Goal: Information Seeking & Learning: Compare options

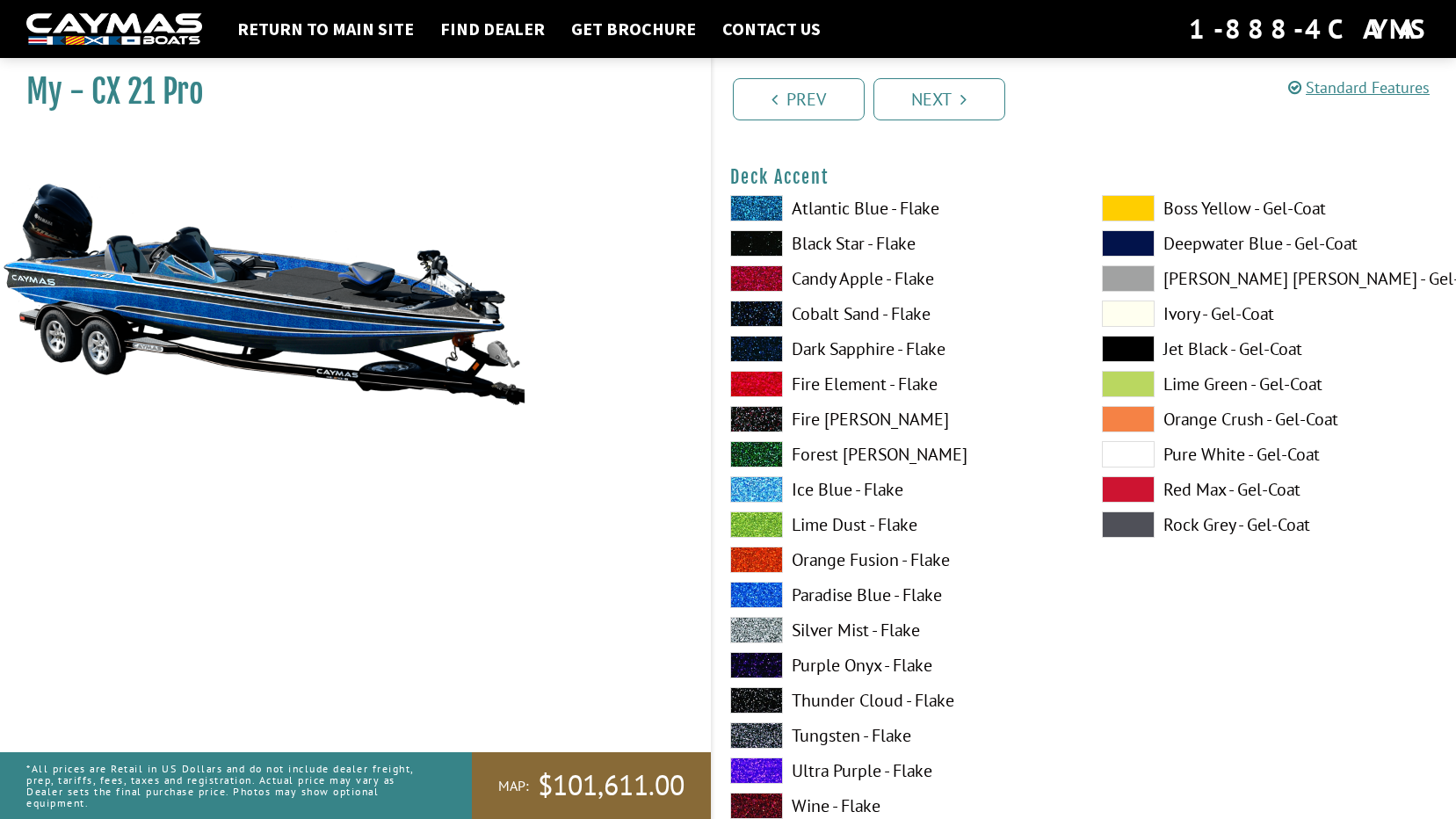
scroll to position [791, 0]
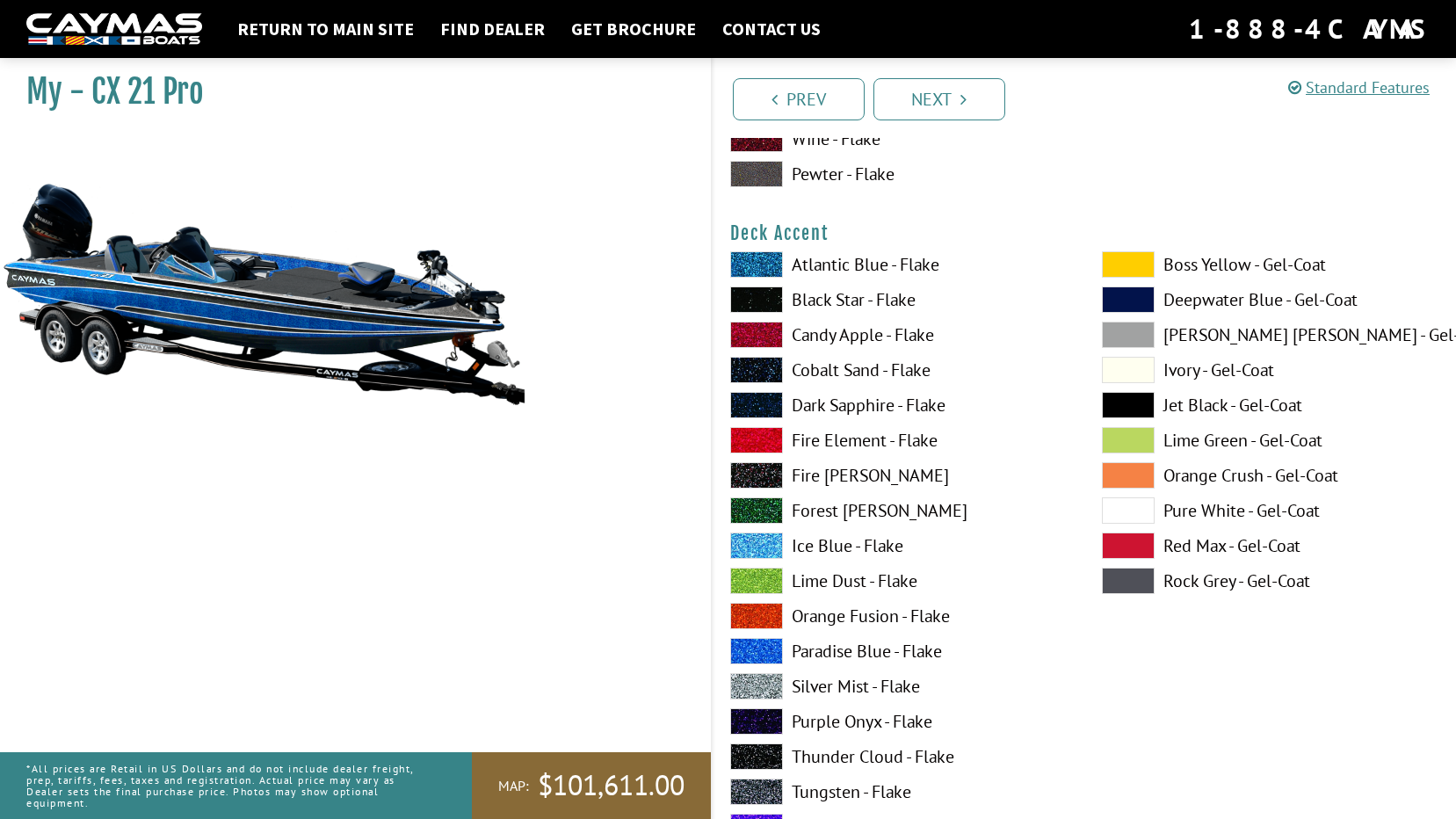
click at [1231, 509] on label "Pure White - Gel-Coat" at bounding box center [1270, 510] width 336 height 26
click at [831, 654] on label "Paradise Blue - Flake" at bounding box center [898, 651] width 336 height 26
click at [827, 295] on label "Black Star - Flake" at bounding box center [898, 299] width 336 height 26
click at [831, 302] on label "Black Star - Flake" at bounding box center [898, 299] width 336 height 26
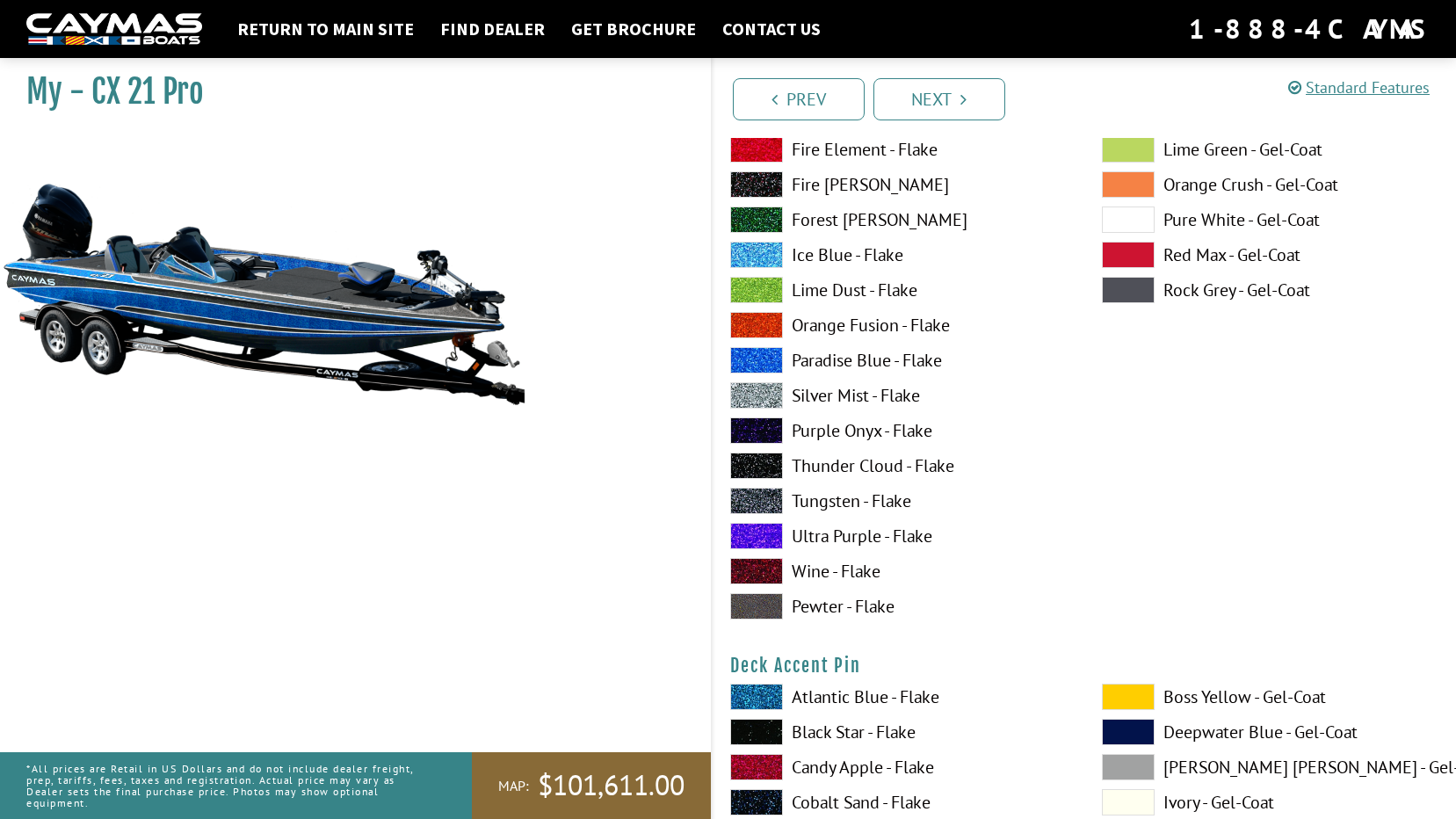
scroll to position [1142, 0]
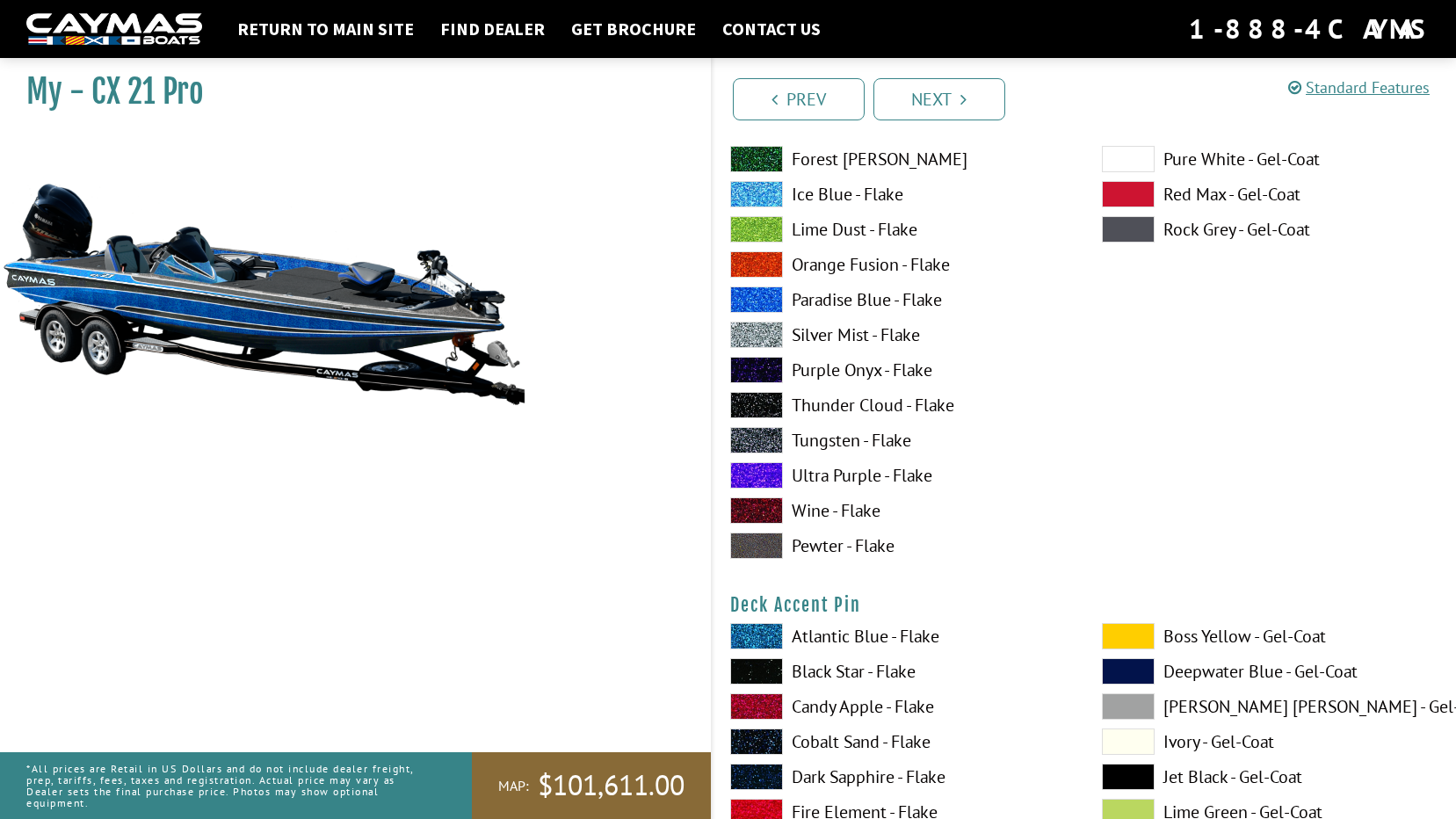
click at [820, 341] on label "Silver Mist - Flake" at bounding box center [898, 334] width 336 height 26
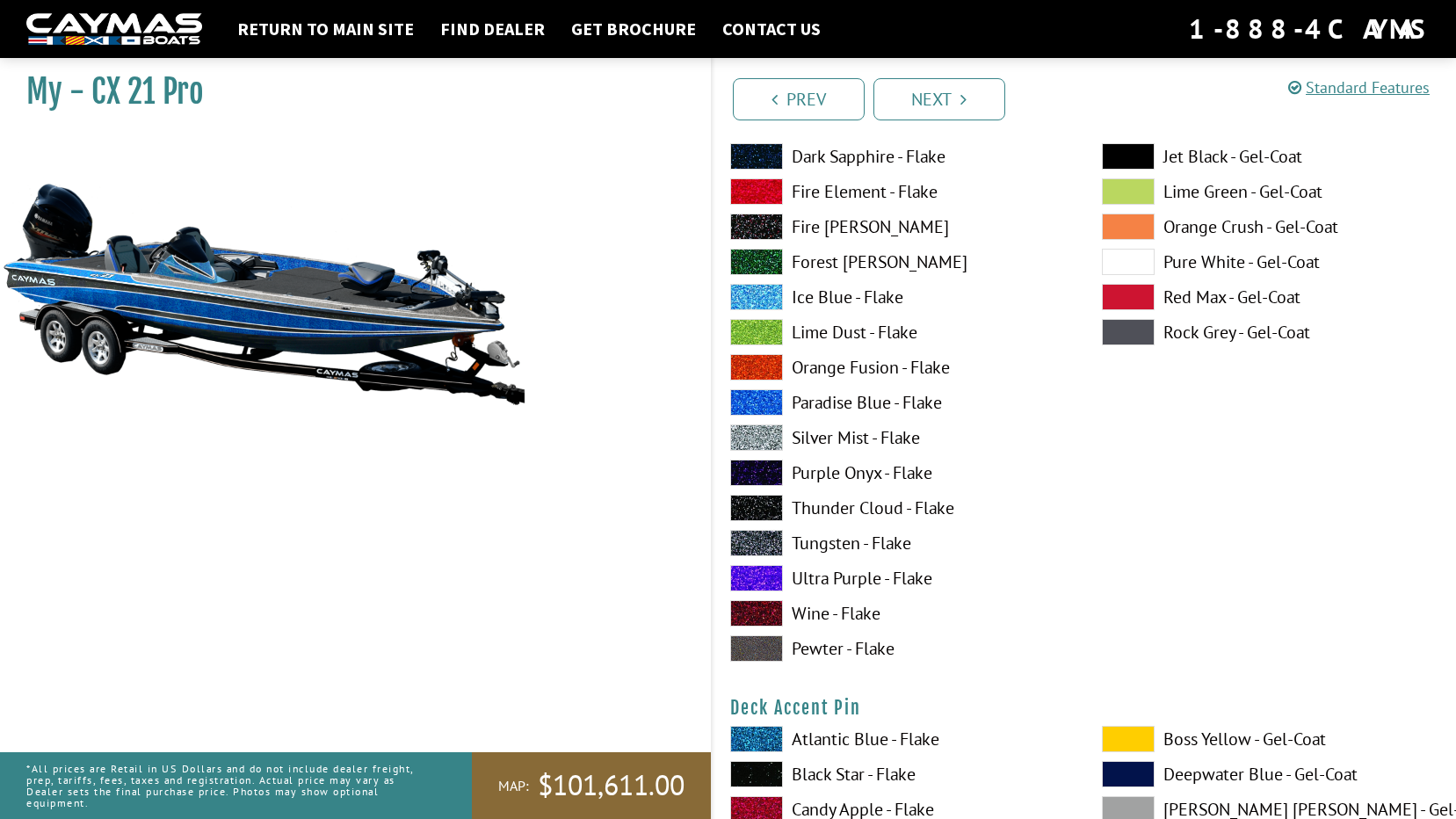
scroll to position [791, 0]
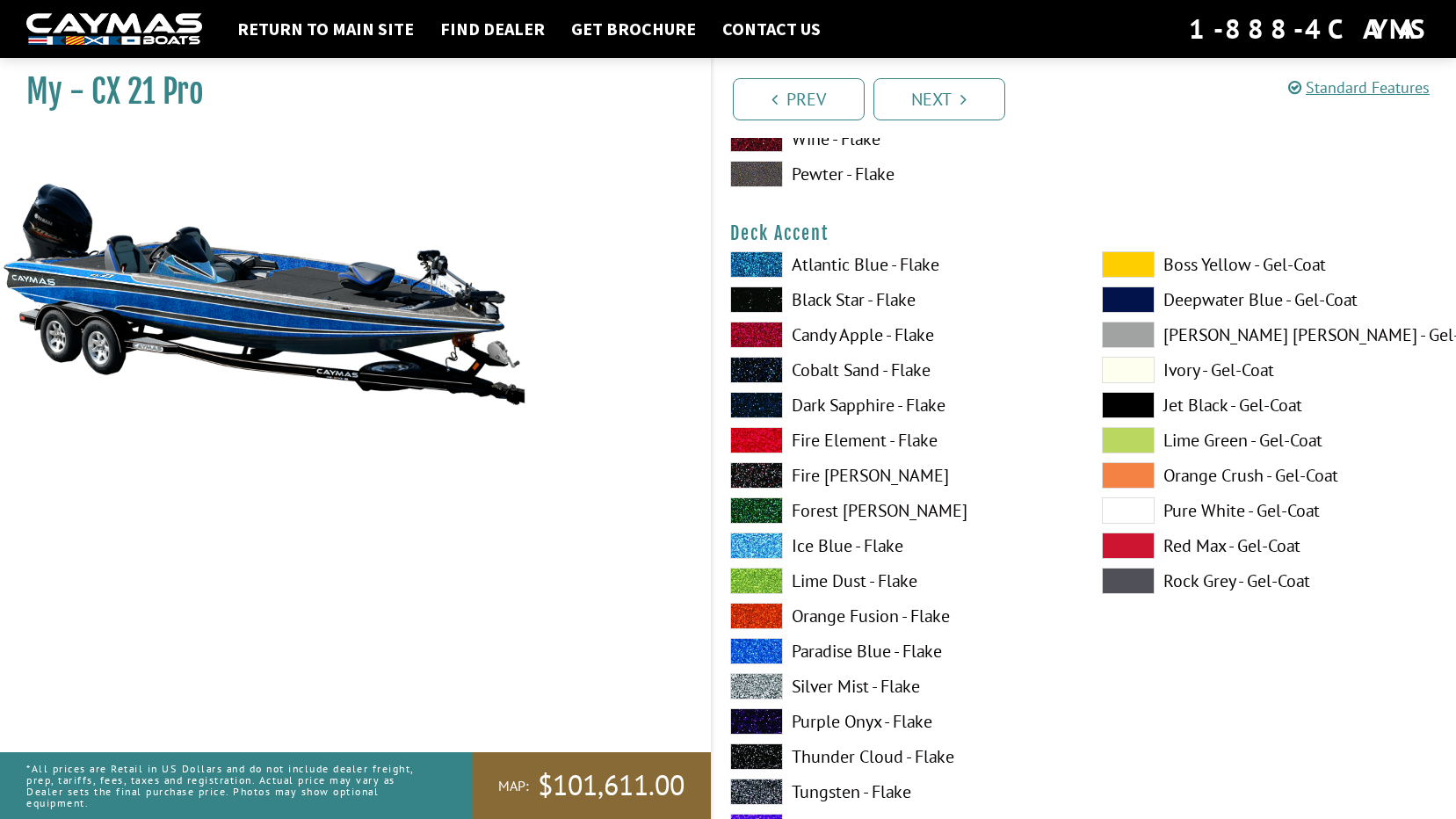
click at [816, 297] on label "Black Star - Flake" at bounding box center [898, 299] width 336 height 26
click at [1198, 404] on label "Jet Black - Gel-Coat" at bounding box center [1270, 405] width 336 height 26
click at [835, 301] on label "Black Star - Flake" at bounding box center [898, 299] width 336 height 26
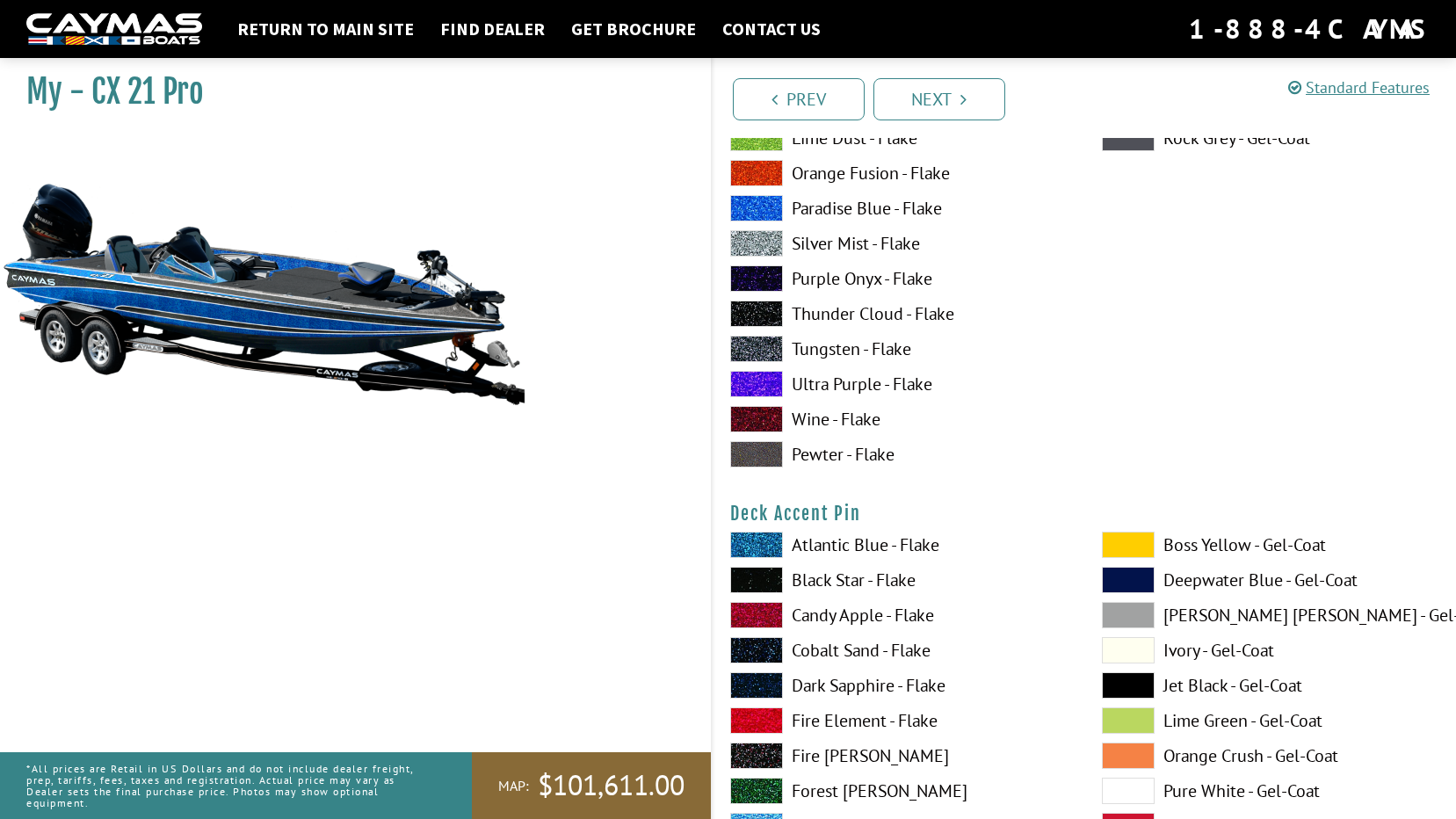
scroll to position [1406, 0]
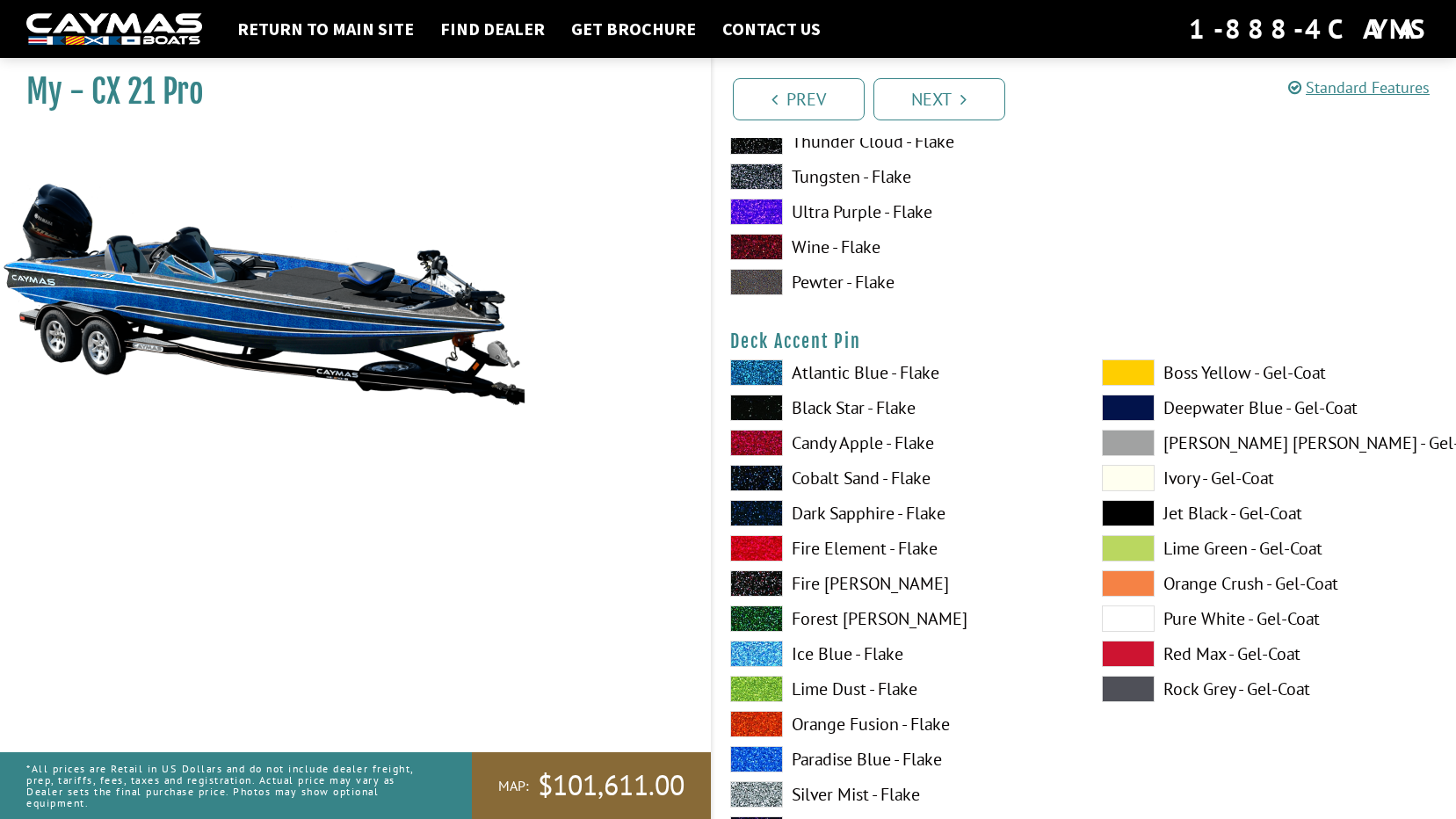
click at [1216, 617] on label "Pure White - Gel-Coat" at bounding box center [1270, 619] width 336 height 26
click at [819, 410] on label "Black Star - Flake" at bounding box center [898, 408] width 336 height 26
click at [1210, 621] on label "Pure White - Gel-Coat" at bounding box center [1270, 619] width 336 height 26
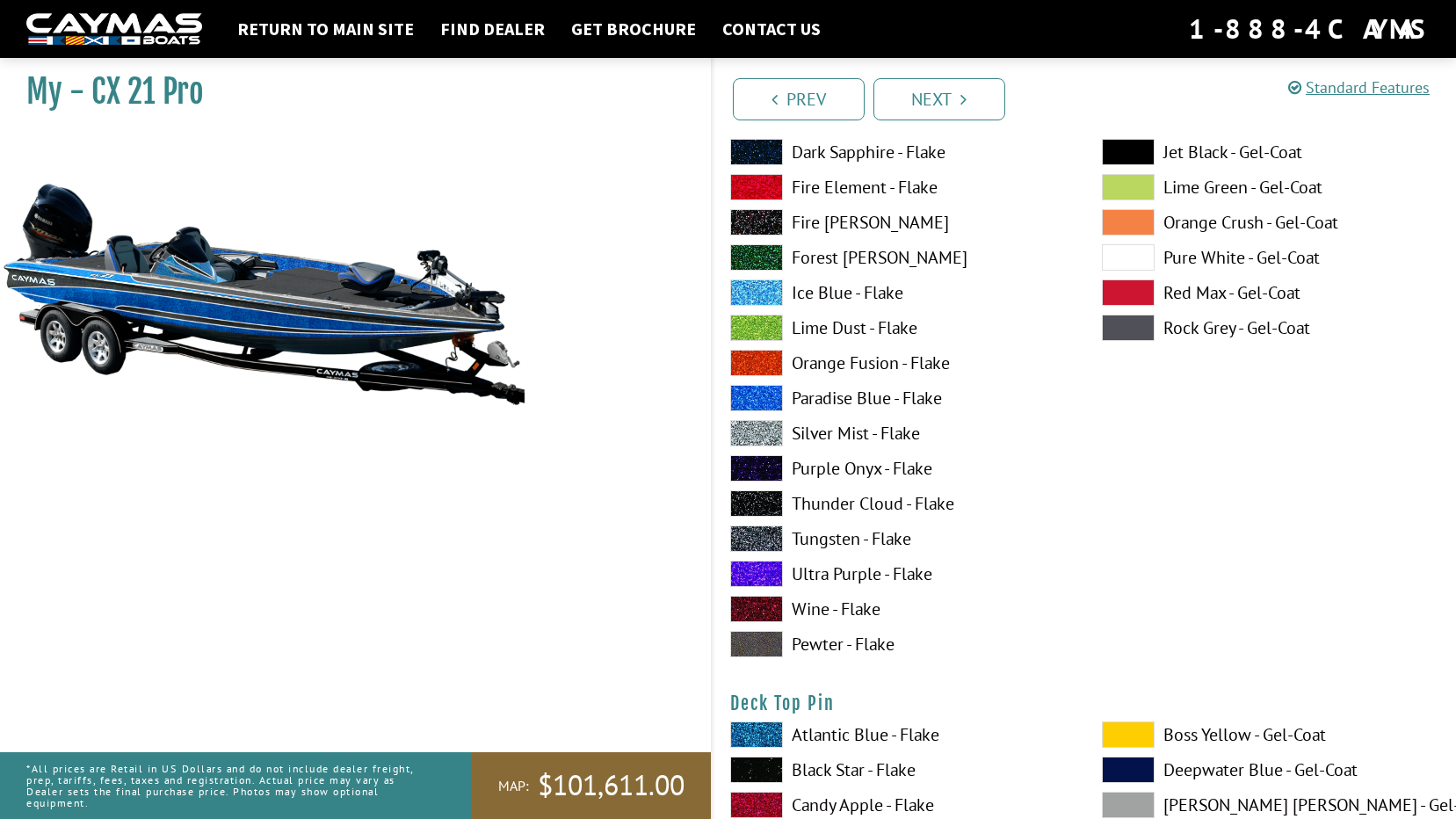
scroll to position [2461, 0]
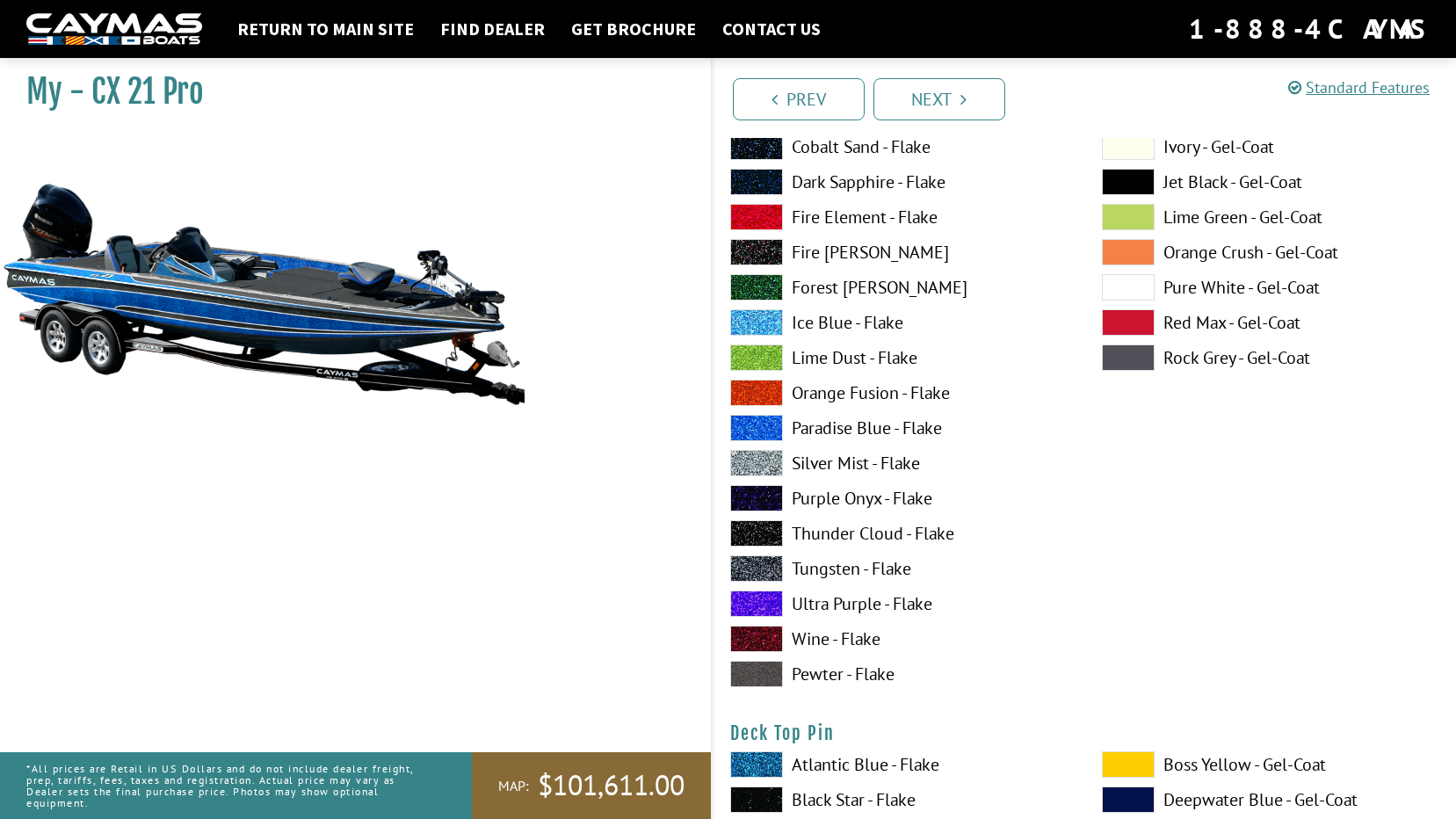
click at [840, 429] on label "Paradise Blue - Flake" at bounding box center [898, 427] width 336 height 26
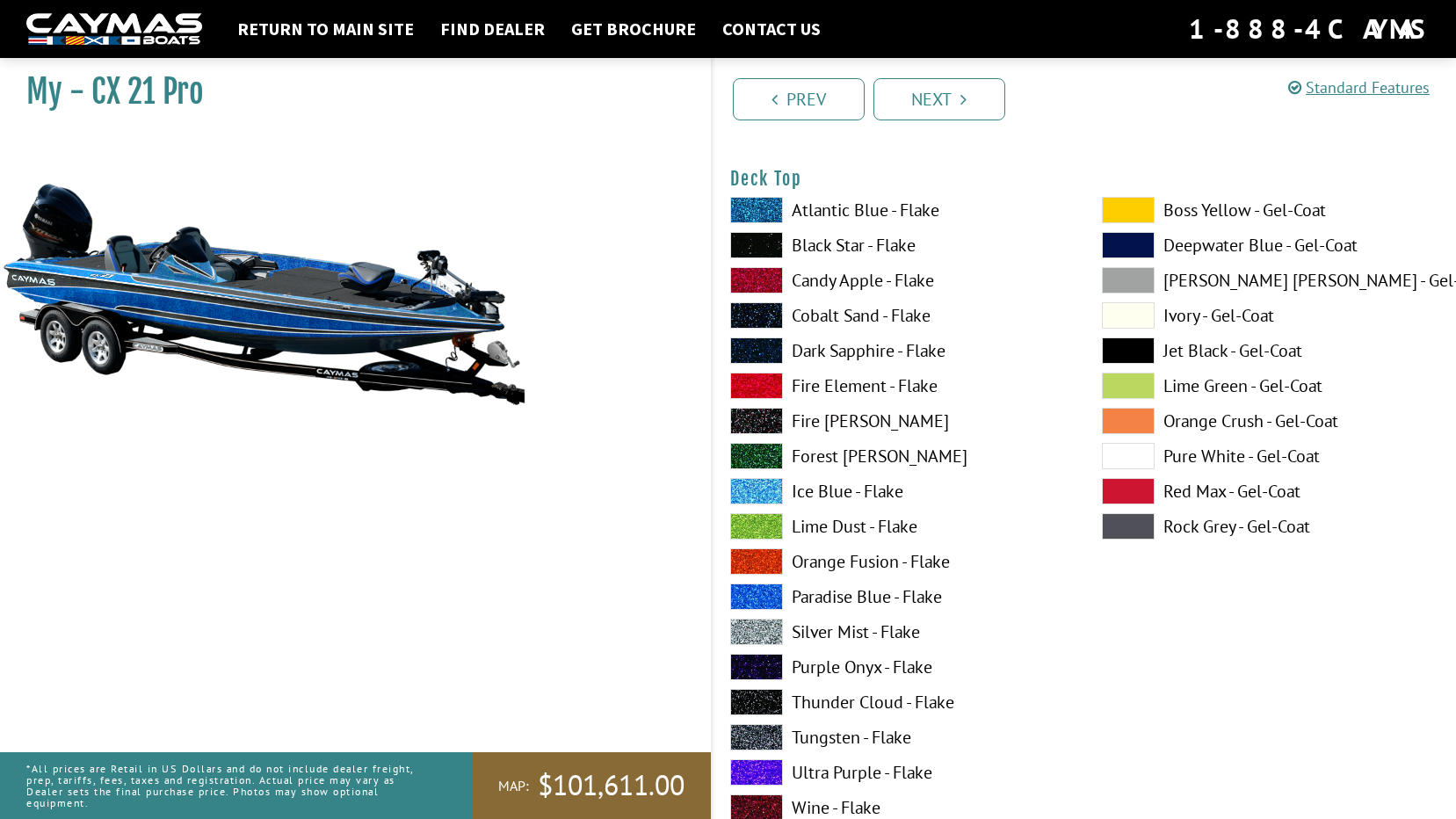
scroll to position [2285, 0]
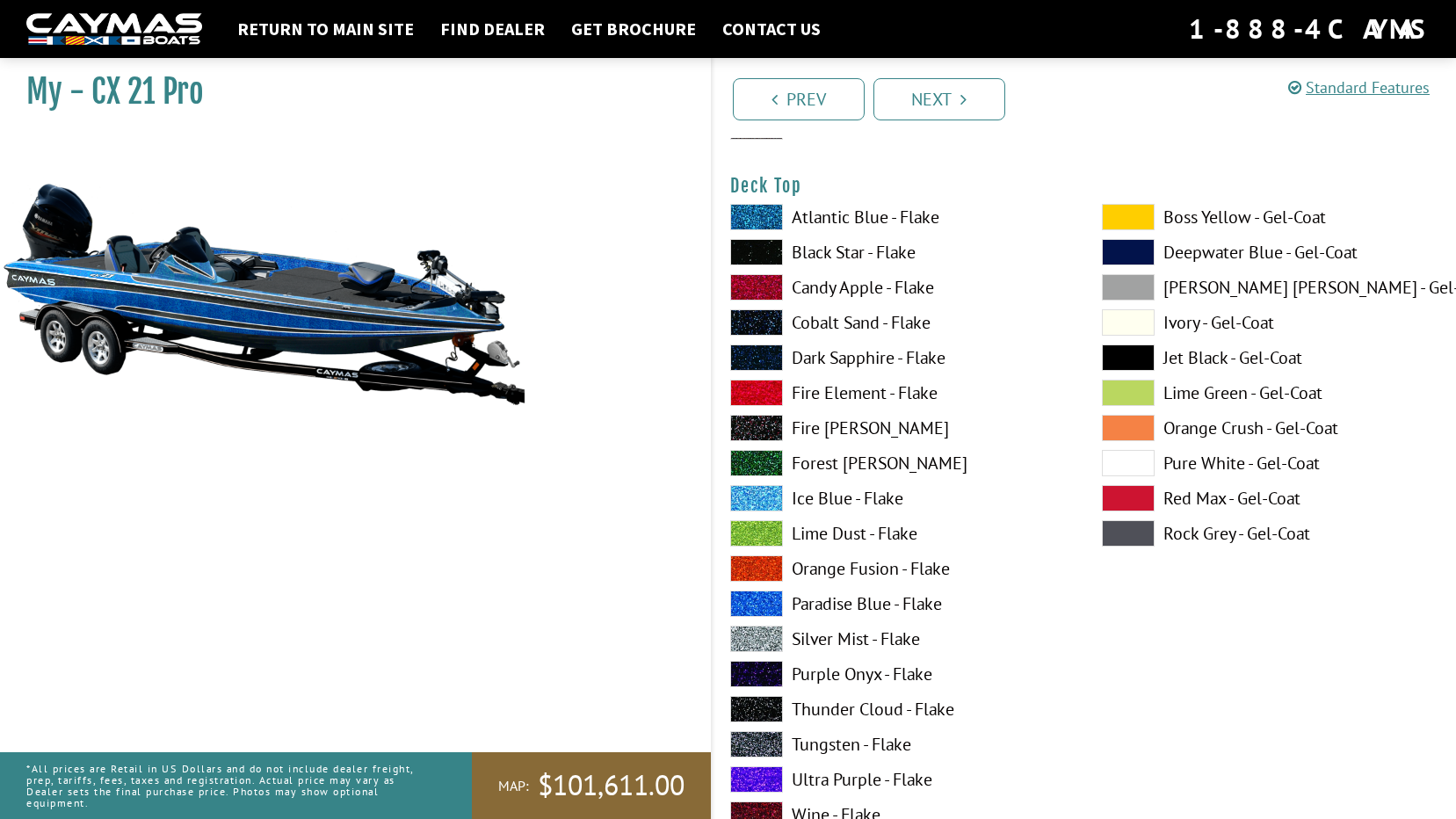
click at [820, 256] on label "Black Star - Flake" at bounding box center [898, 252] width 336 height 26
click at [849, 602] on label "Paradise Blue - Flake" at bounding box center [898, 603] width 336 height 26
click at [839, 251] on label "Black Star - Flake" at bounding box center [898, 252] width 336 height 26
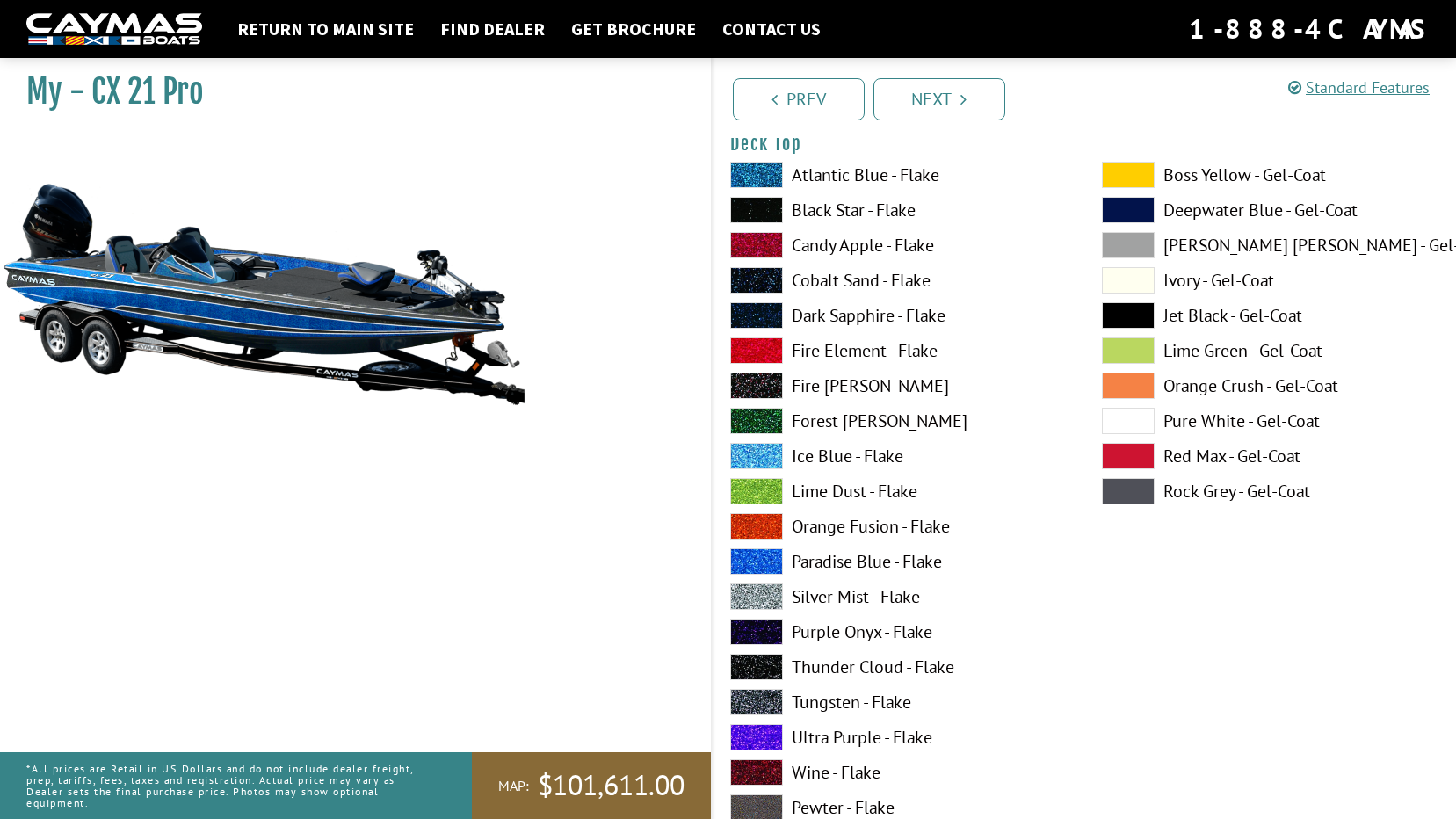
scroll to position [2109, 0]
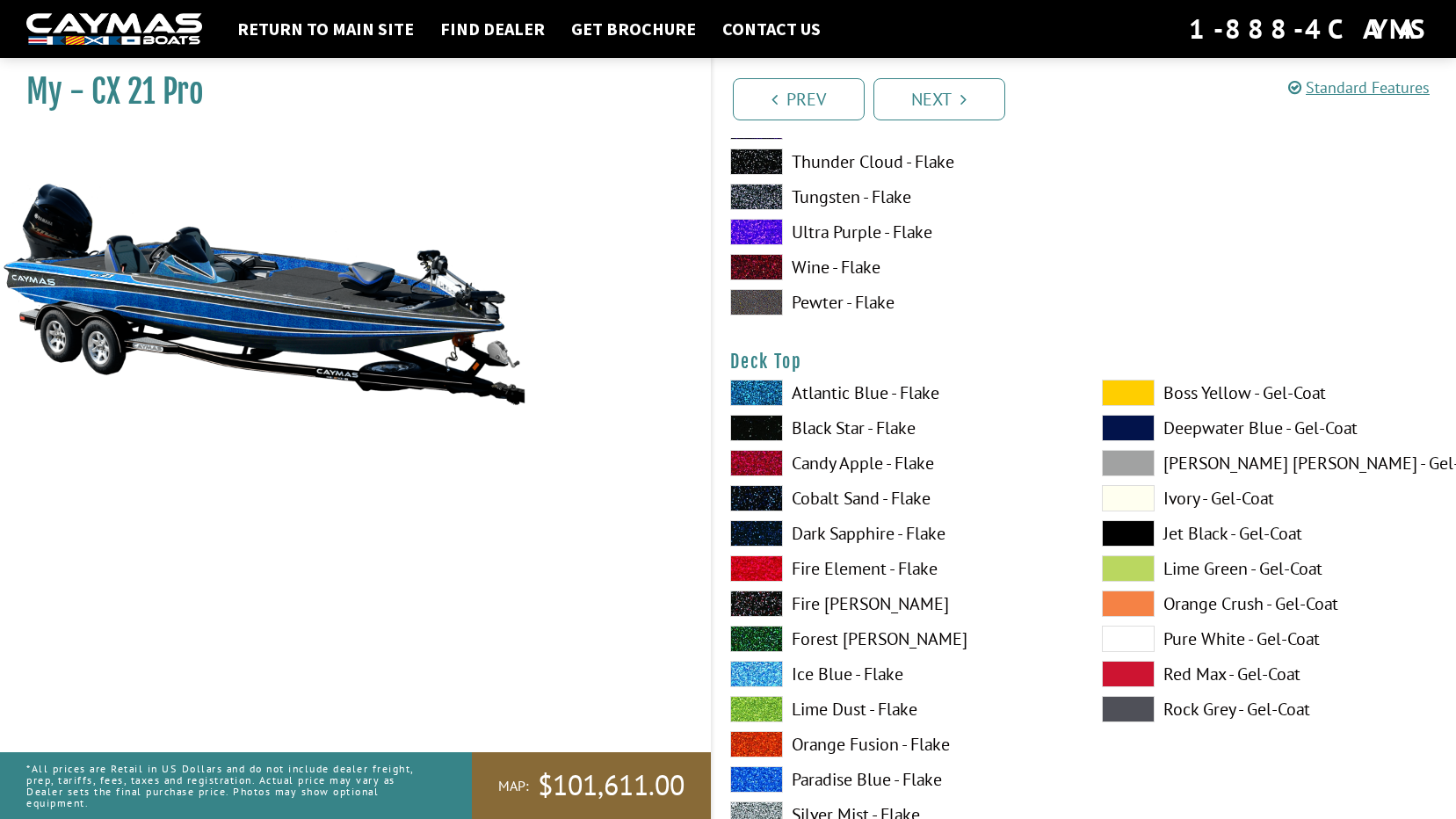
click at [827, 776] on label "Paradise Blue - Flake" at bounding box center [898, 779] width 336 height 26
click at [801, 424] on label "Black Star - Flake" at bounding box center [898, 427] width 336 height 26
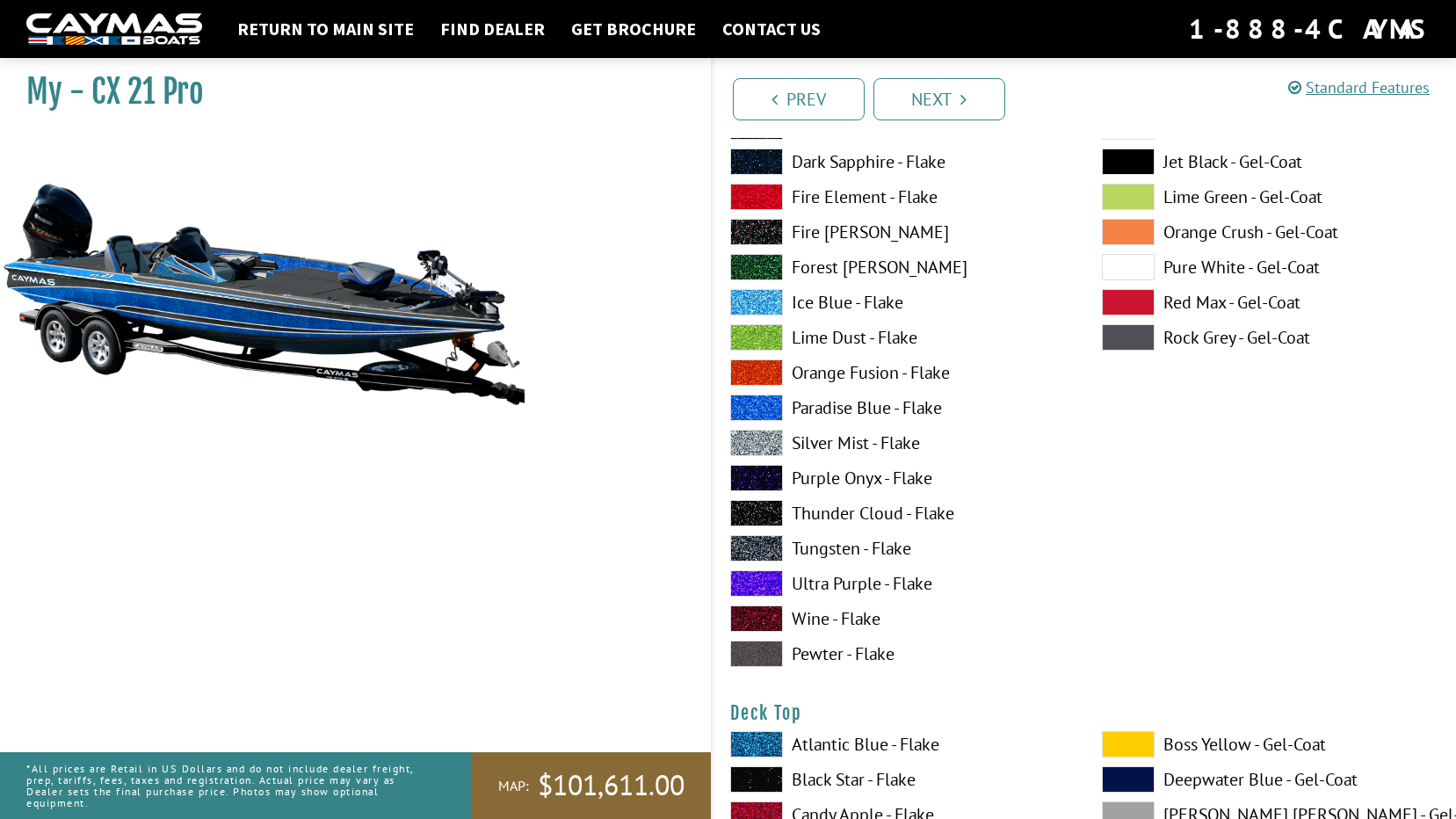
scroll to position [1581, 0]
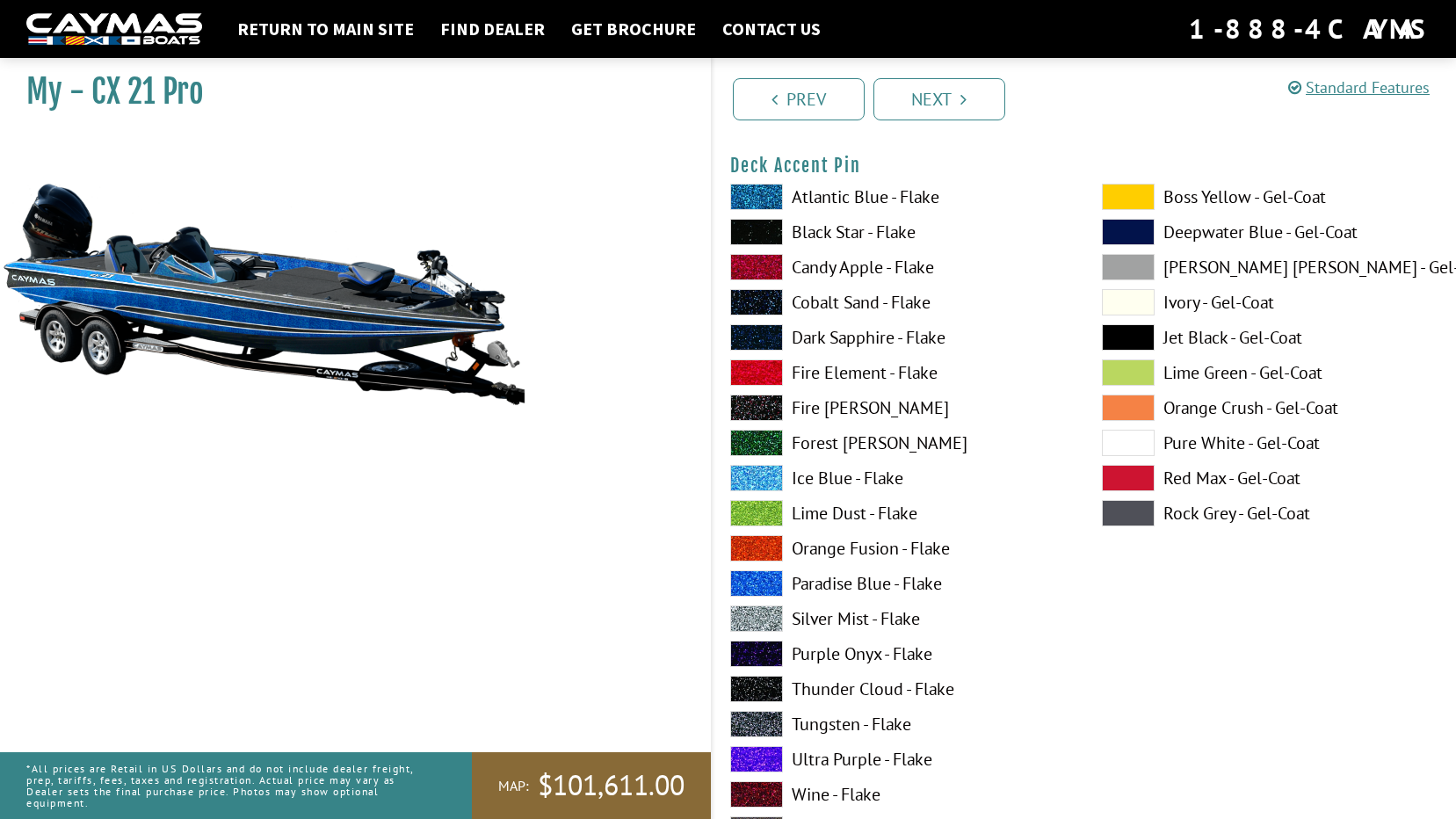
click at [825, 236] on label "Black Star - Flake" at bounding box center [898, 232] width 336 height 26
click at [1232, 443] on label "Pure White - Gel-Coat" at bounding box center [1270, 443] width 336 height 26
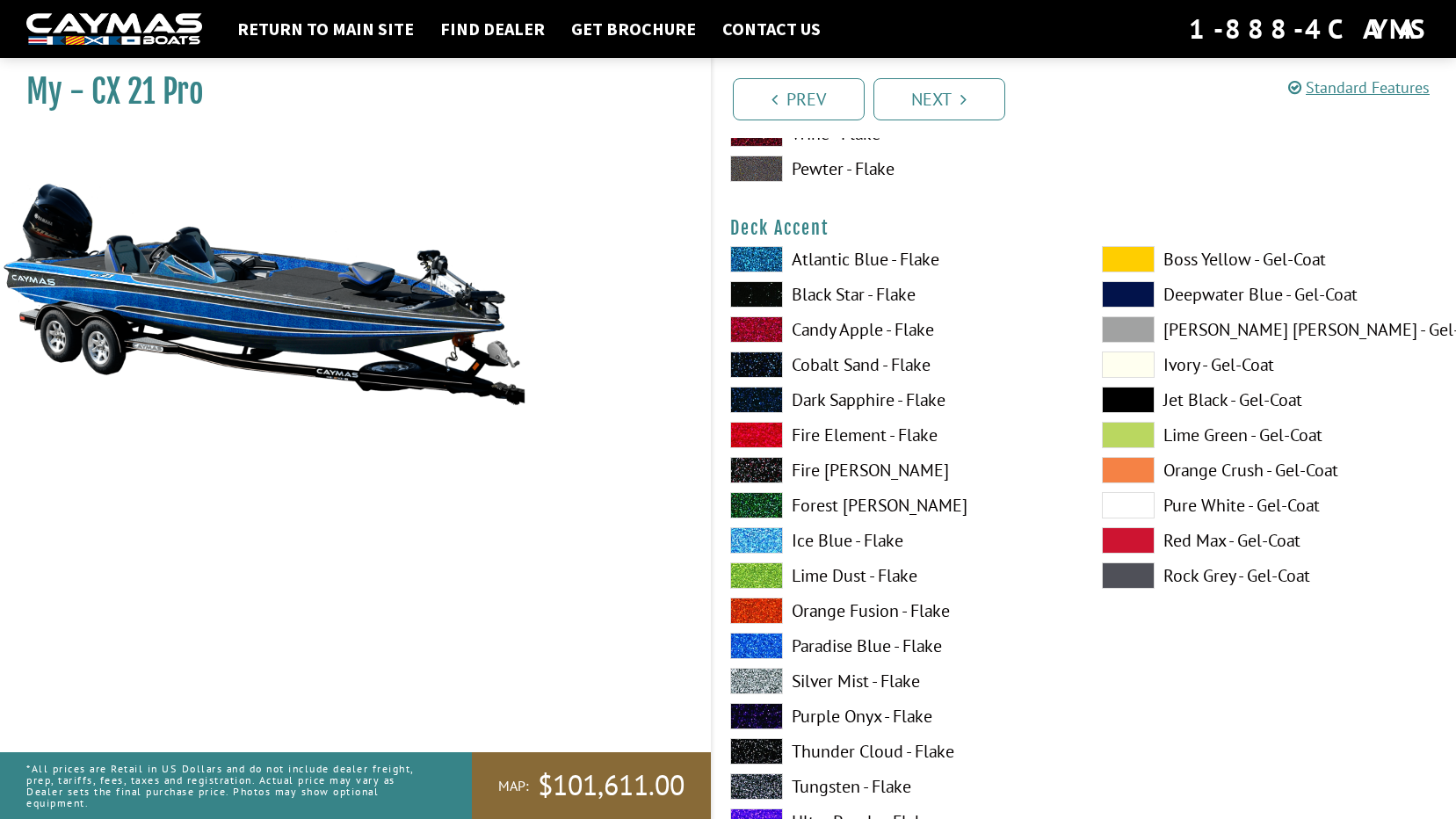
scroll to position [791, 0]
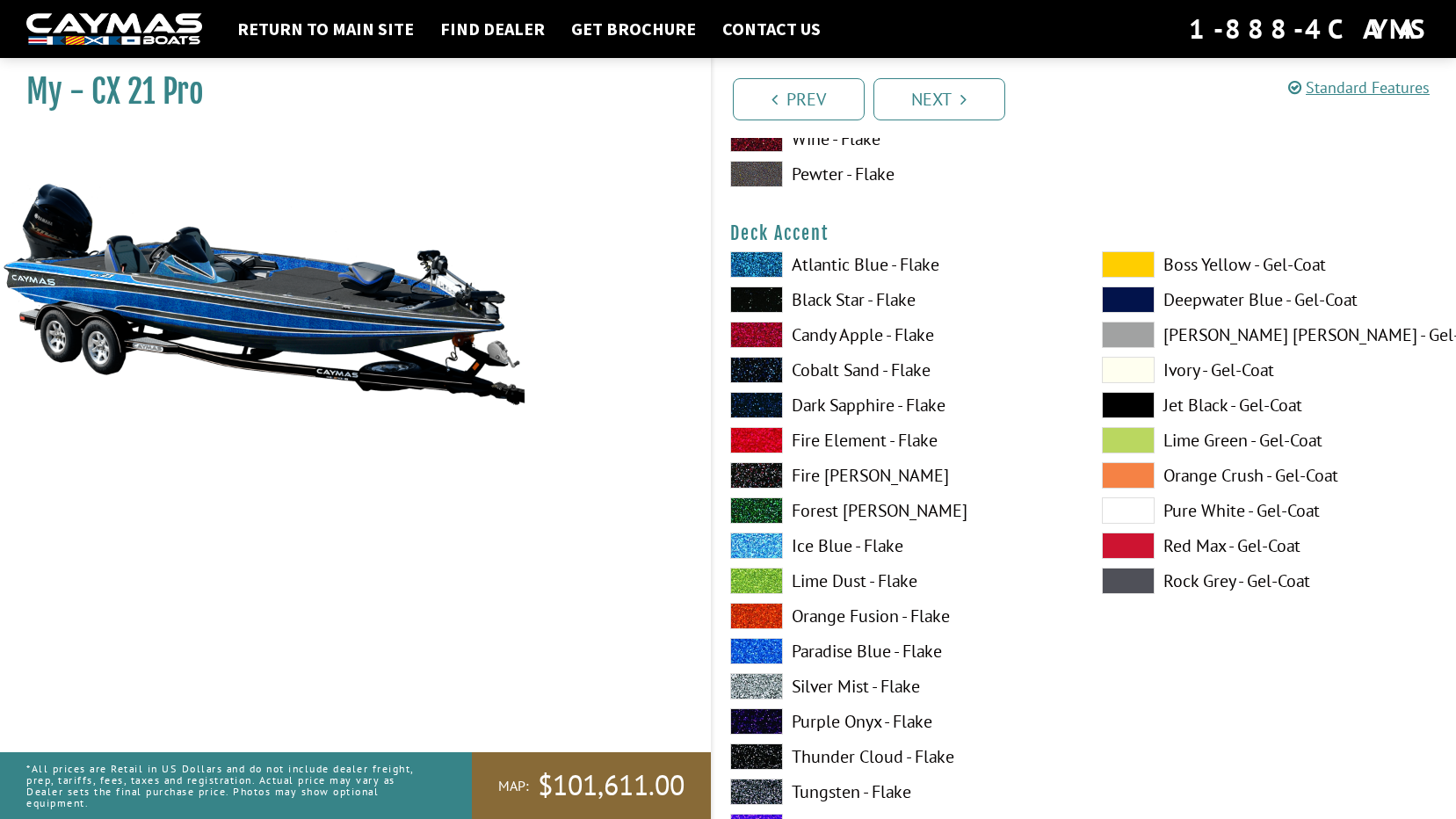
click at [775, 294] on span at bounding box center [756, 299] width 53 height 26
click at [768, 297] on span at bounding box center [756, 299] width 53 height 26
click at [771, 301] on span at bounding box center [756, 299] width 53 height 26
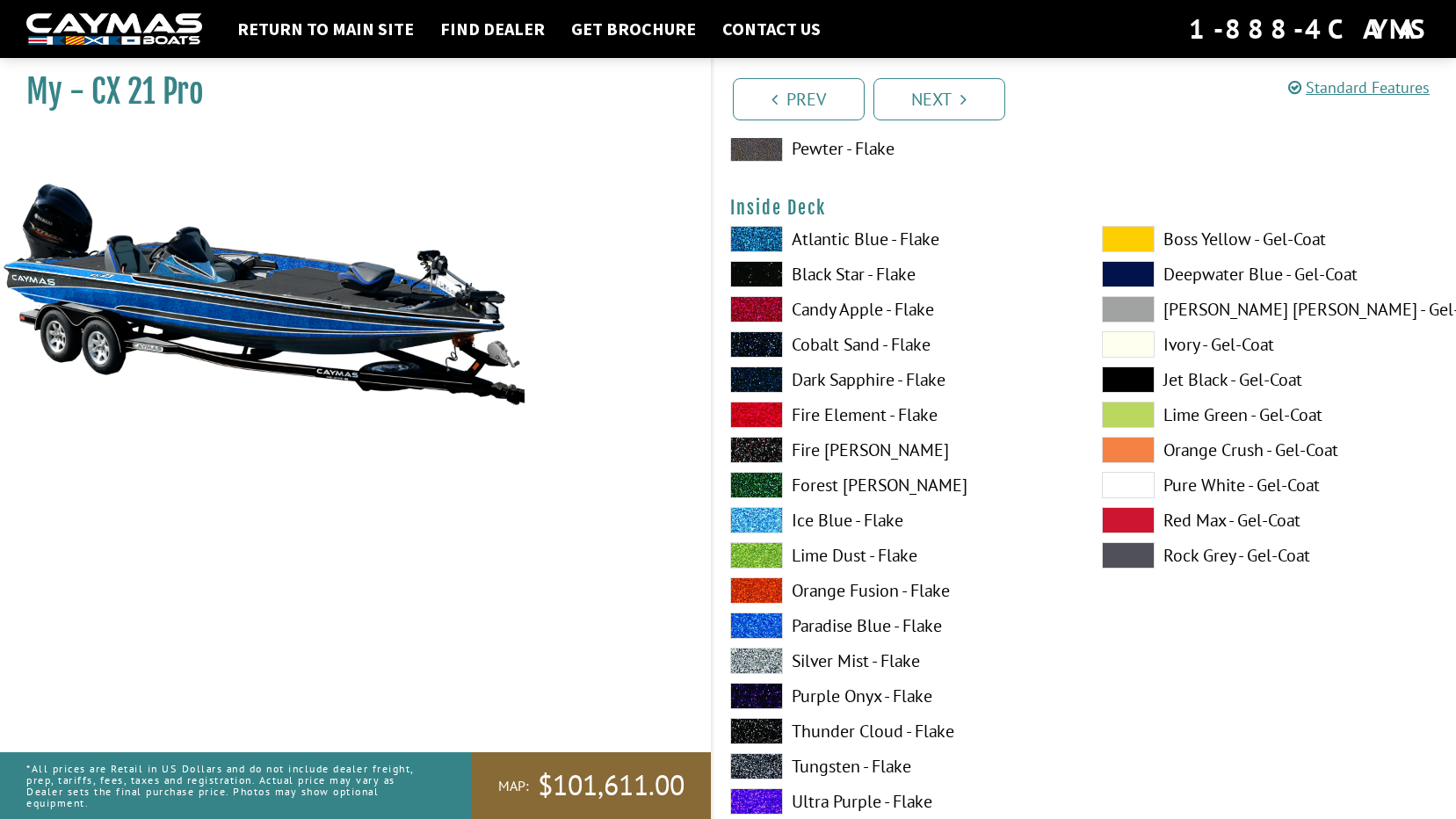
scroll to position [3603, 0]
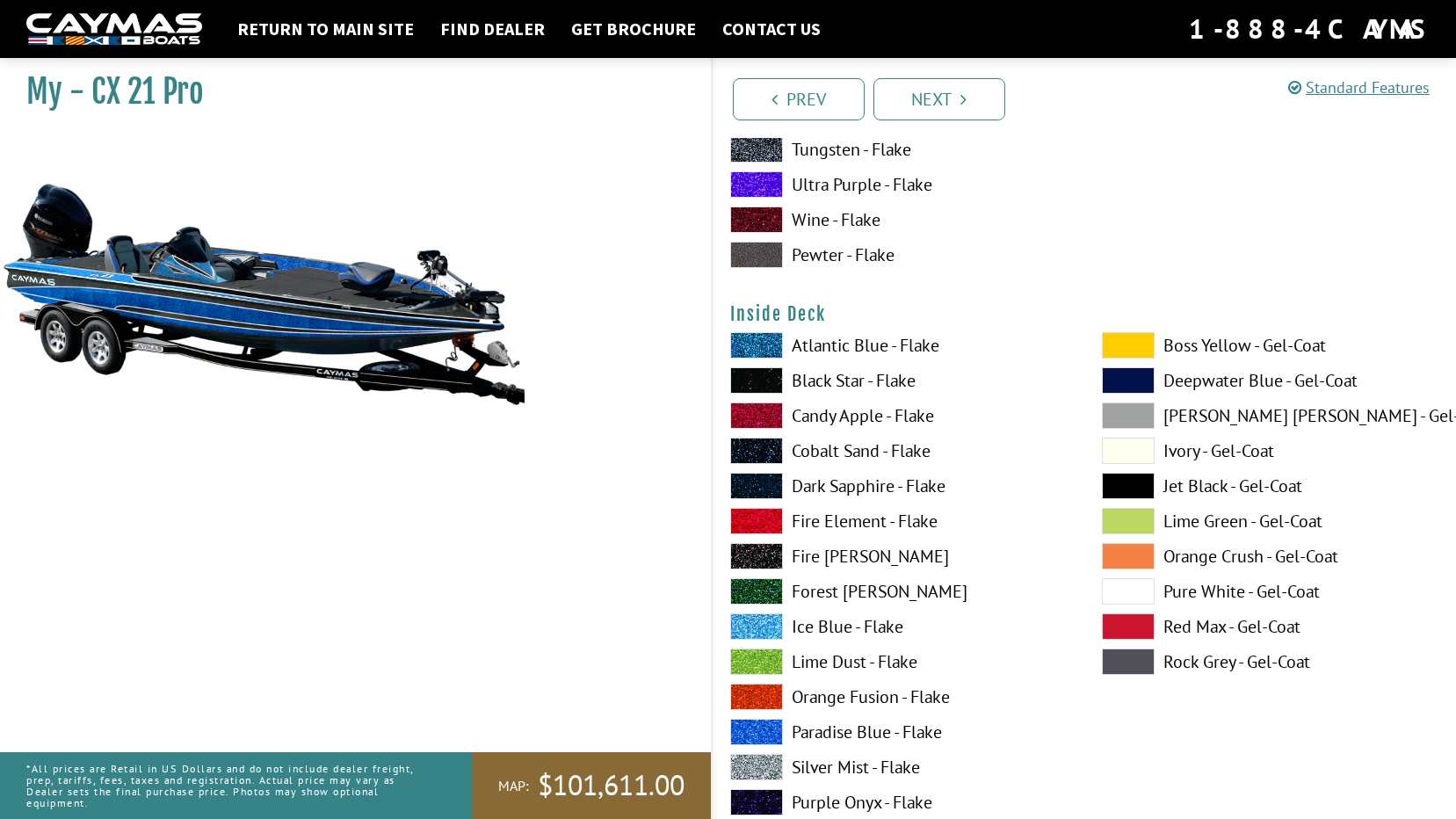
click at [754, 381] on span at bounding box center [756, 380] width 53 height 26
click at [770, 735] on span at bounding box center [756, 732] width 53 height 26
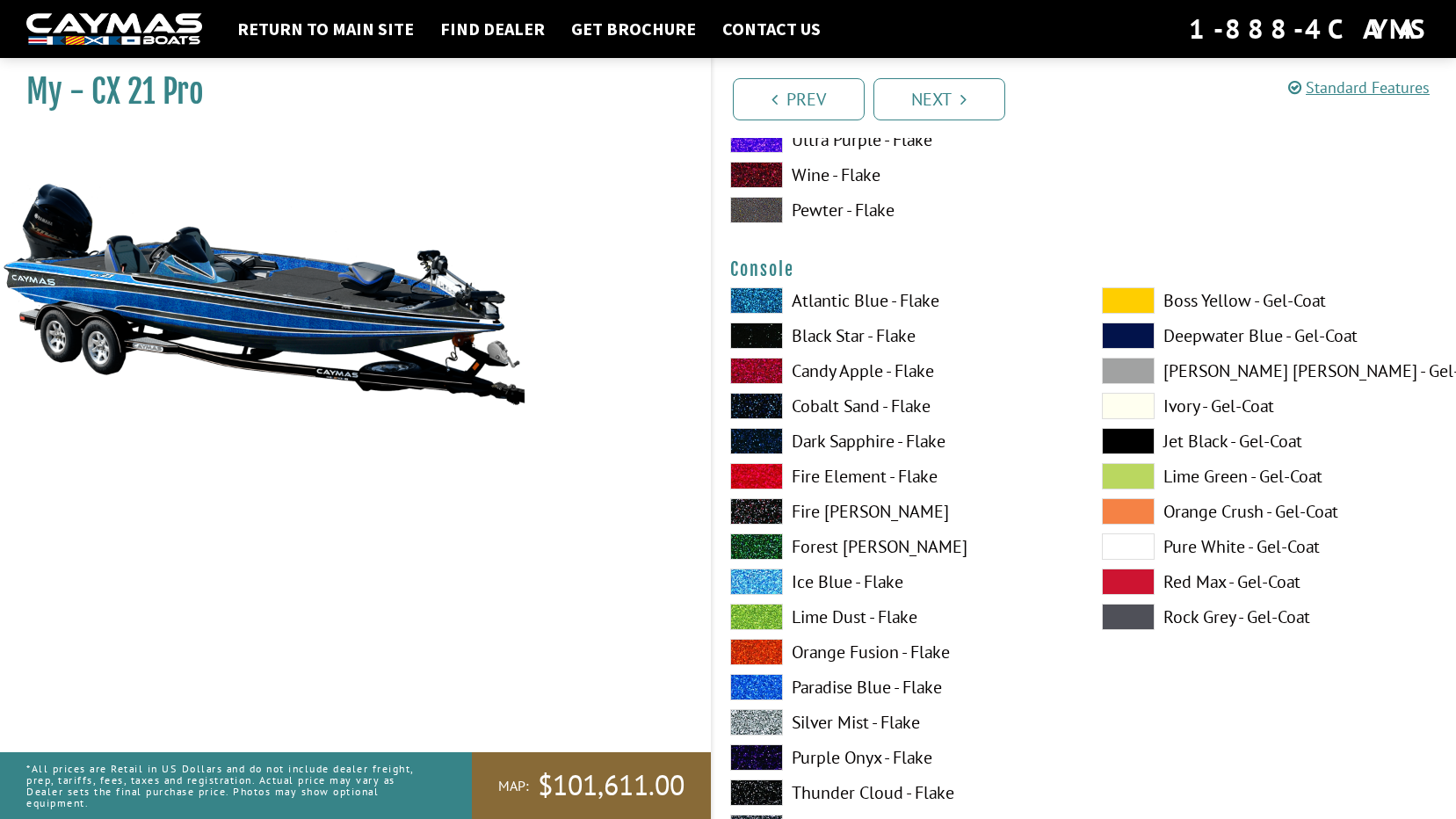
scroll to position [4482, 0]
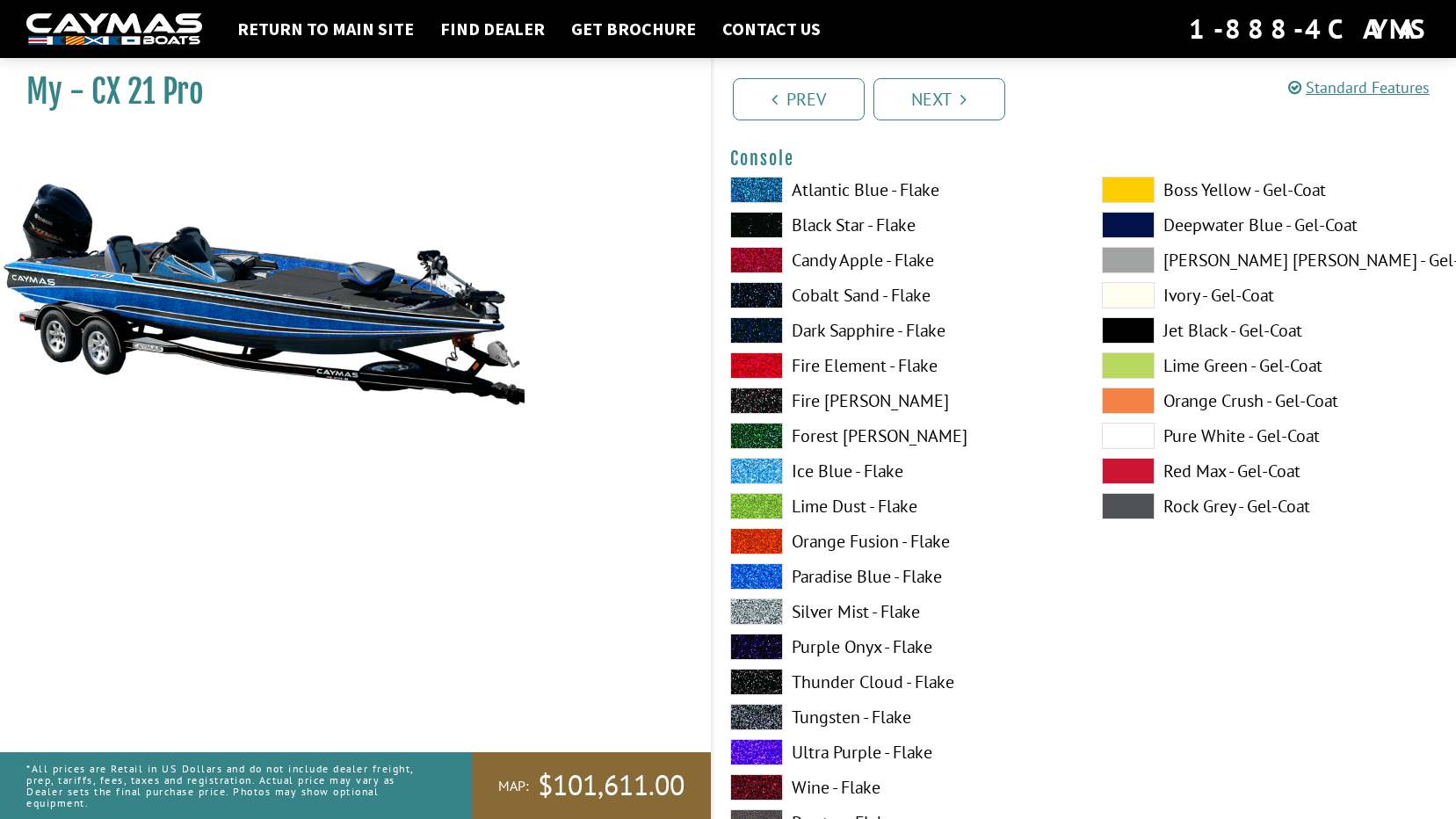
click at [743, 225] on span at bounding box center [756, 225] width 53 height 26
click at [768, 572] on span at bounding box center [756, 576] width 53 height 26
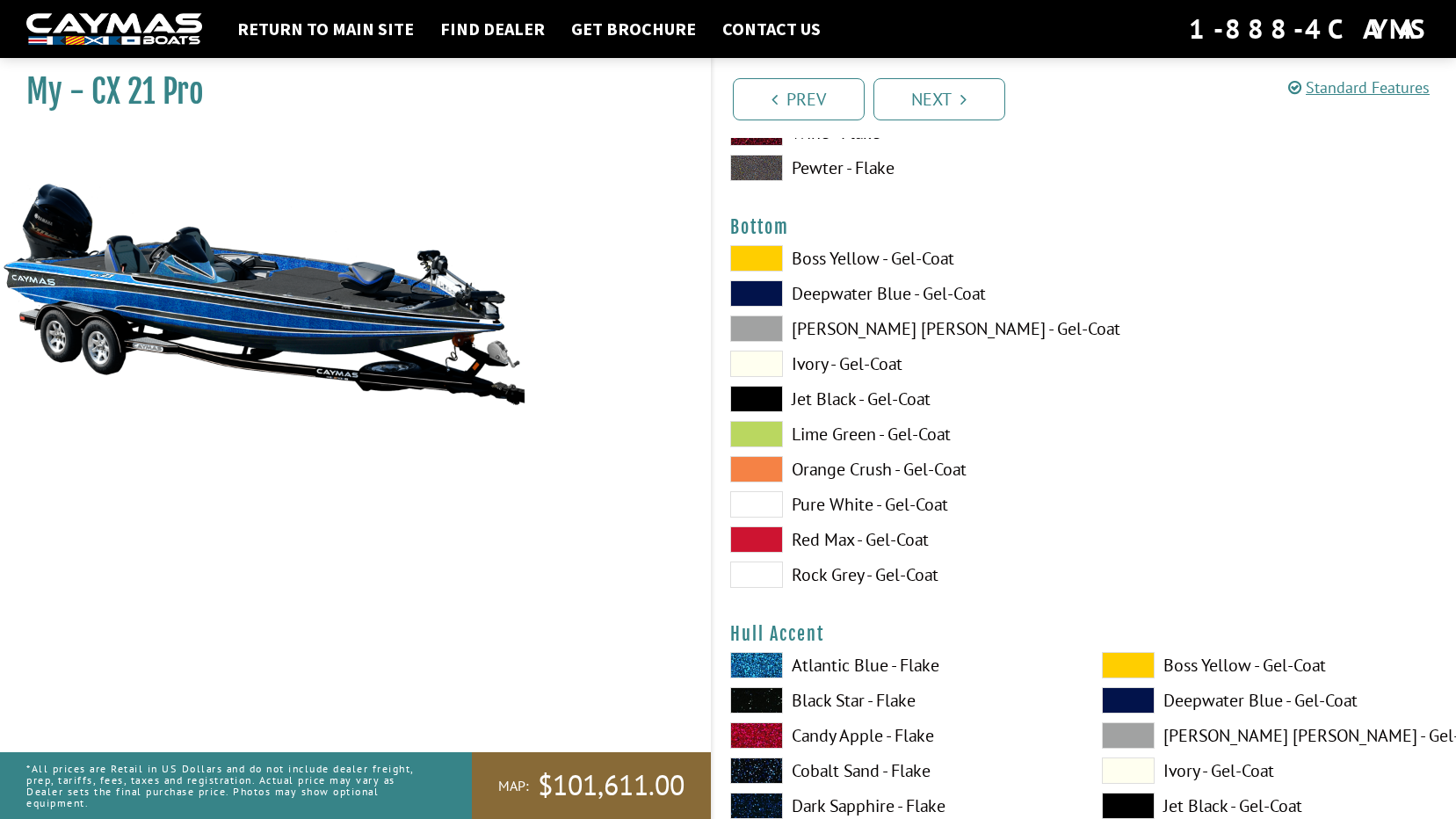
scroll to position [6854, 0]
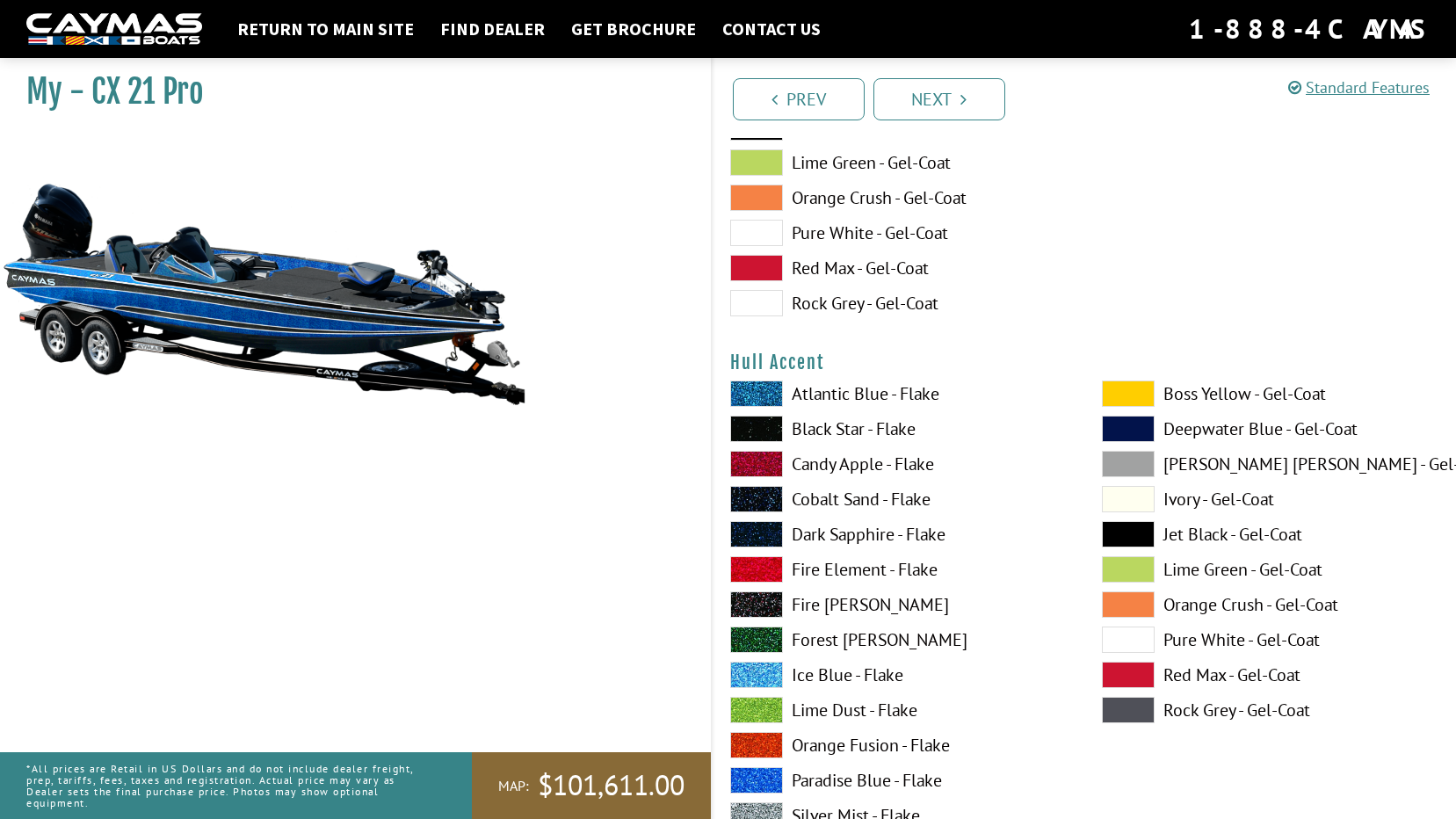
click at [1226, 632] on label "Pure White - Gel-Coat" at bounding box center [1270, 639] width 336 height 26
click at [829, 427] on label "Black Star - Flake" at bounding box center [898, 428] width 336 height 26
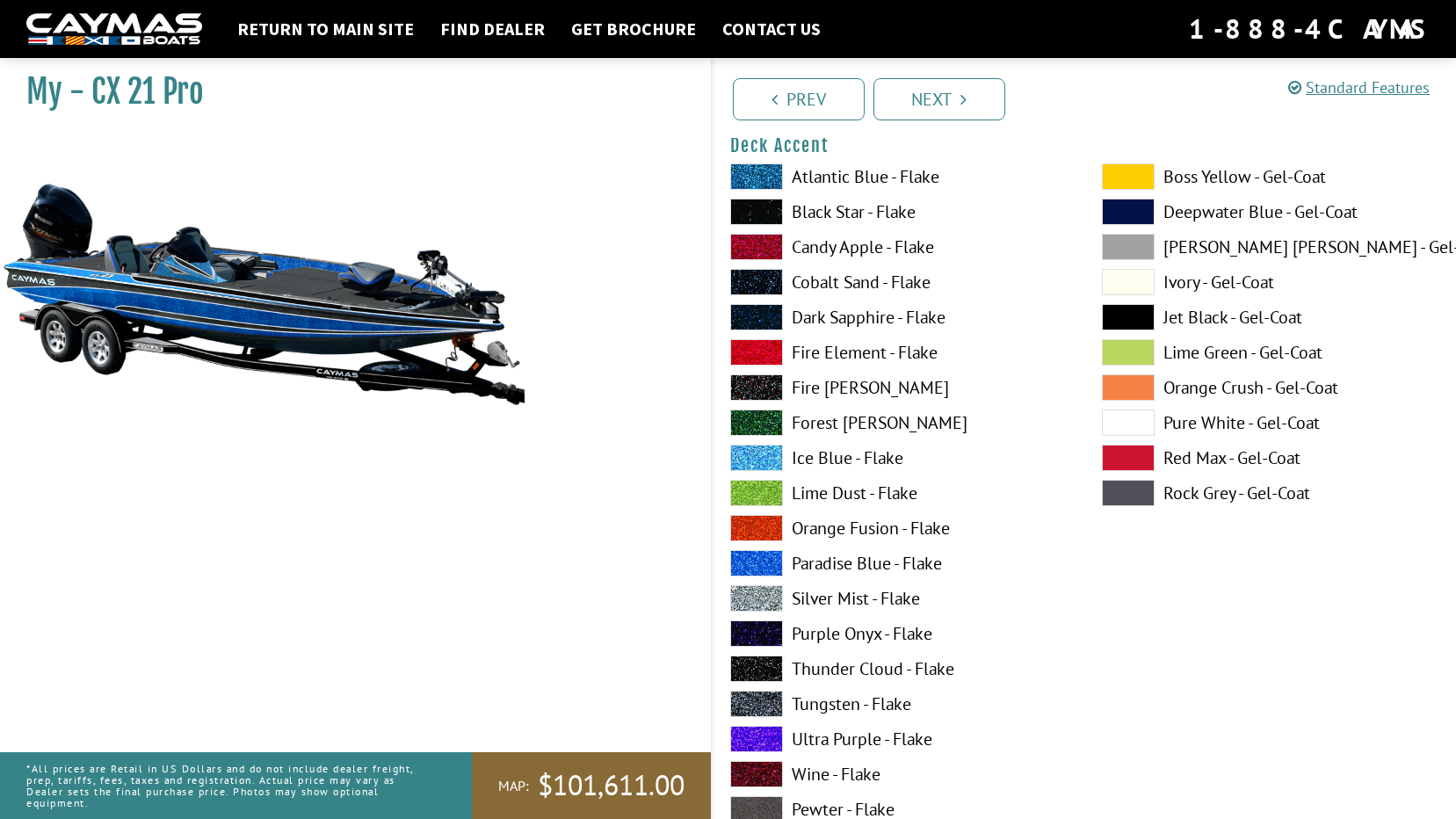
scroll to position [791, 0]
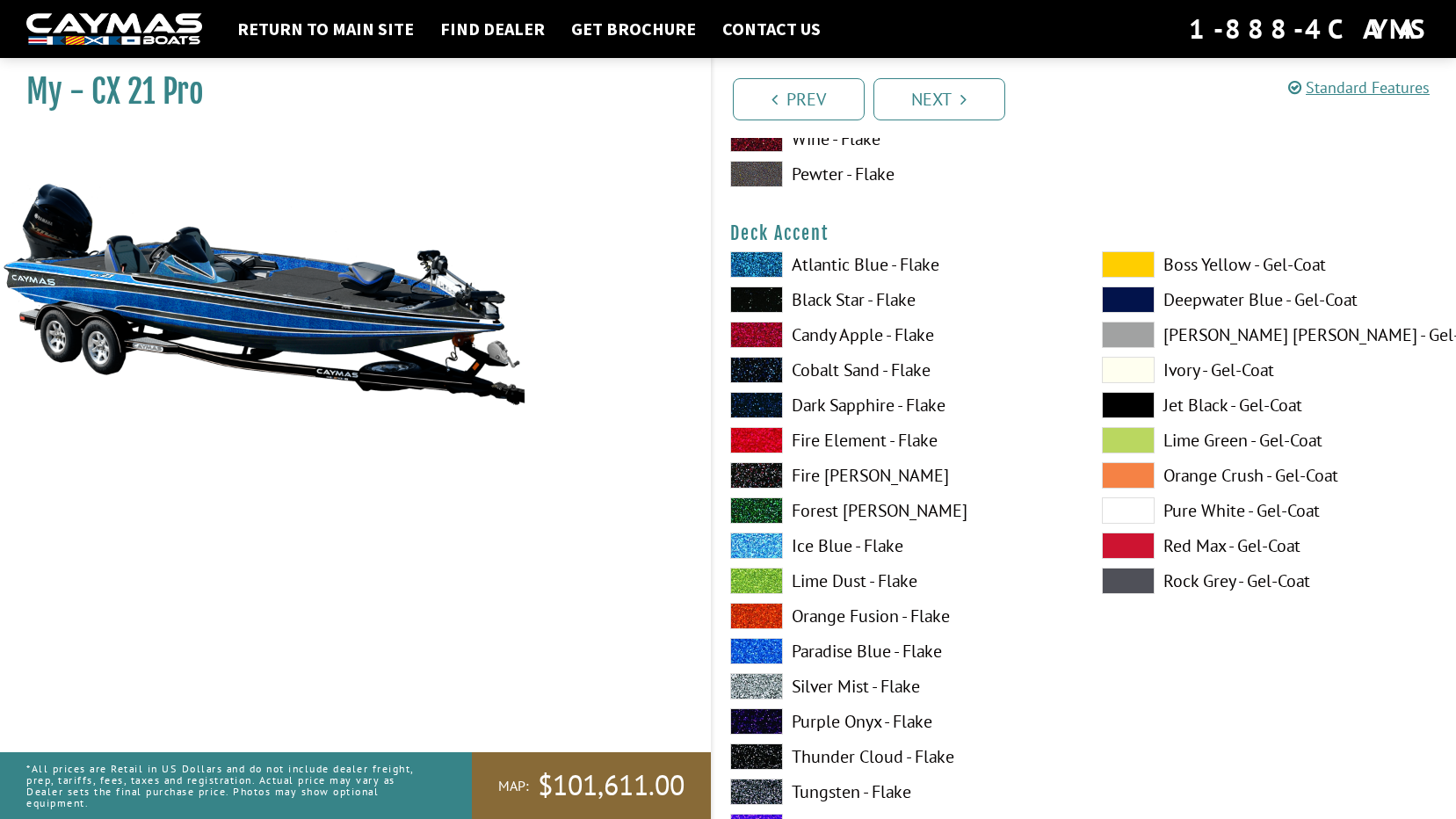
click at [806, 304] on label "Black Star - Flake" at bounding box center [898, 299] width 336 height 26
click at [814, 365] on label "Cobalt Sand - Flake" at bounding box center [898, 369] width 336 height 26
click at [854, 407] on label "Dark Sapphire - Flake" at bounding box center [898, 405] width 336 height 26
click at [825, 753] on label "Thunder Cloud - Flake" at bounding box center [898, 756] width 336 height 26
click at [830, 789] on label "Tungsten - Flake" at bounding box center [898, 792] width 336 height 26
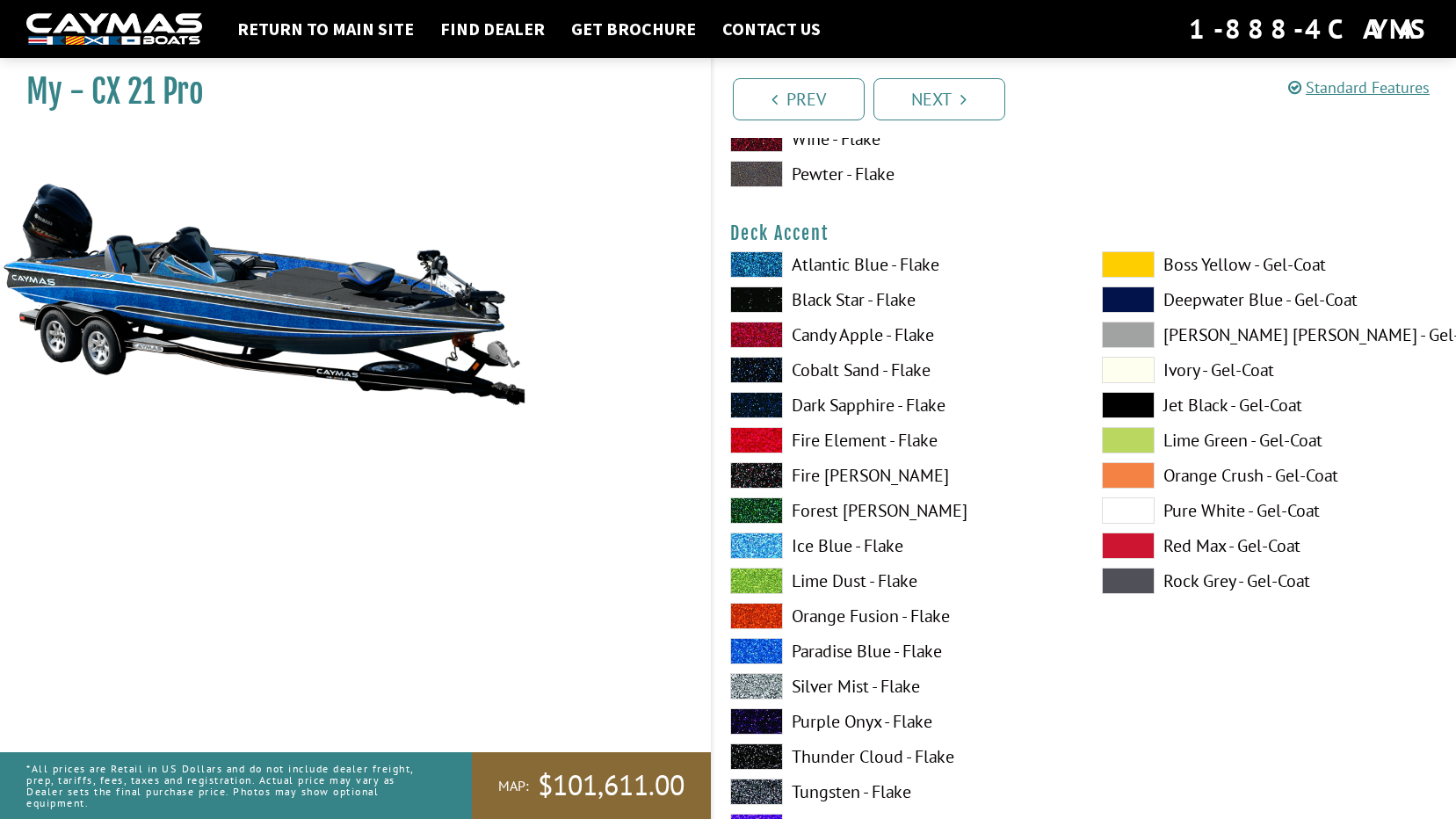
click at [815, 292] on label "Black Star - Flake" at bounding box center [898, 299] width 336 height 26
click at [849, 654] on label "Paradise Blue - Flake" at bounding box center [898, 651] width 336 height 26
click at [827, 299] on label "Black Star - Flake" at bounding box center [898, 299] width 336 height 26
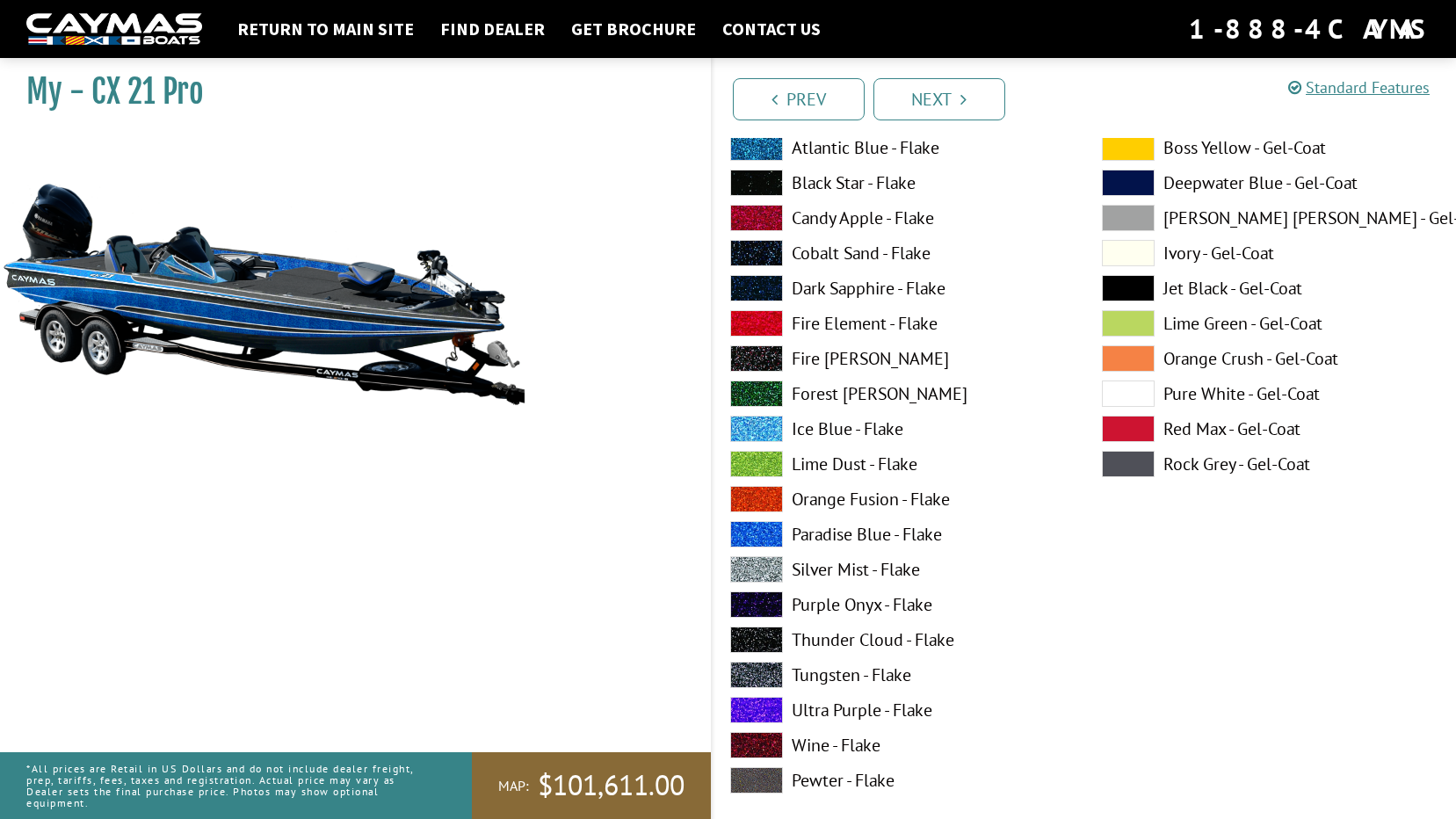
scroll to position [2285, 0]
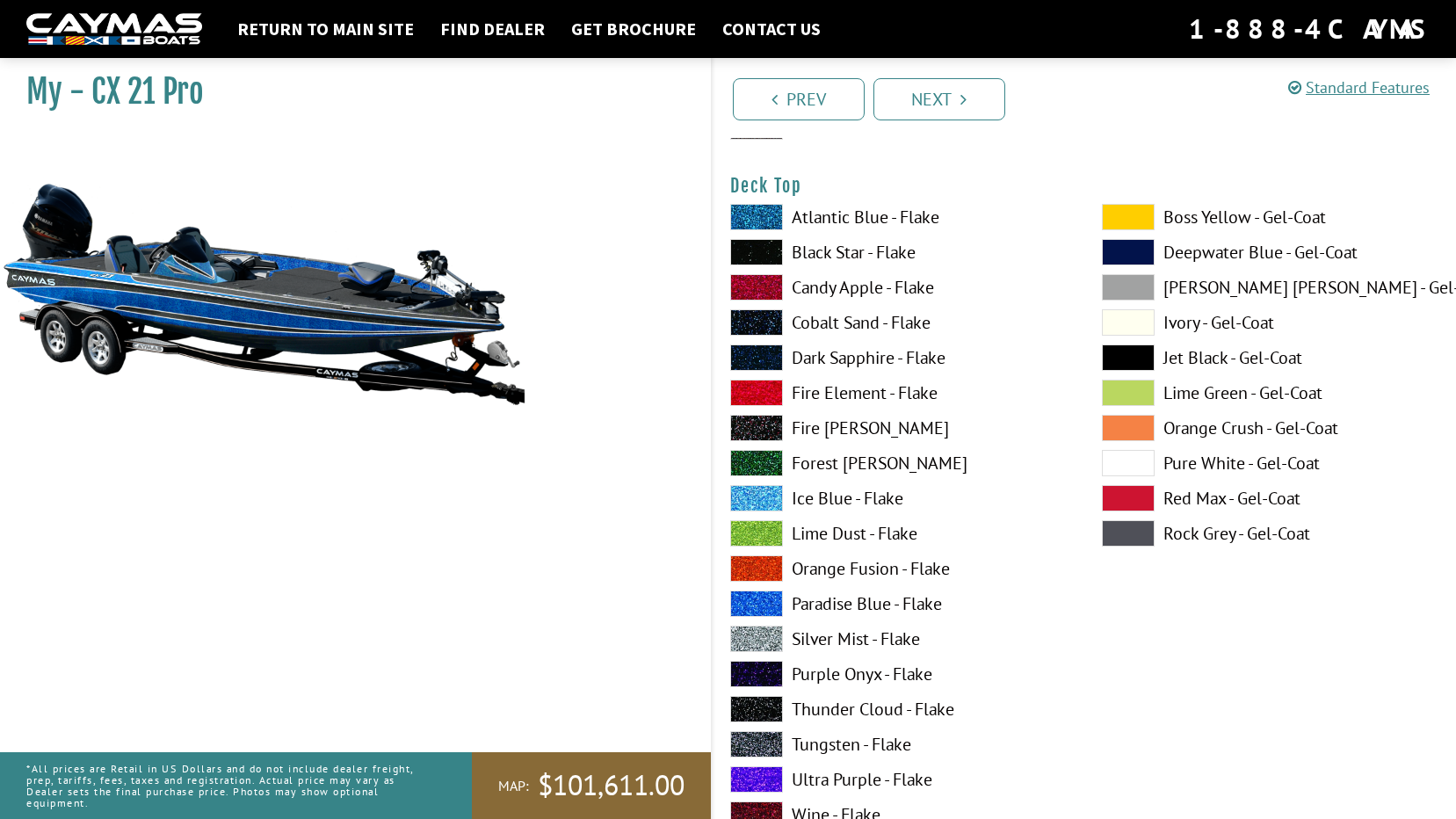
click at [764, 600] on span at bounding box center [756, 603] width 53 height 26
click at [816, 248] on label "Black Star - Flake" at bounding box center [898, 252] width 336 height 26
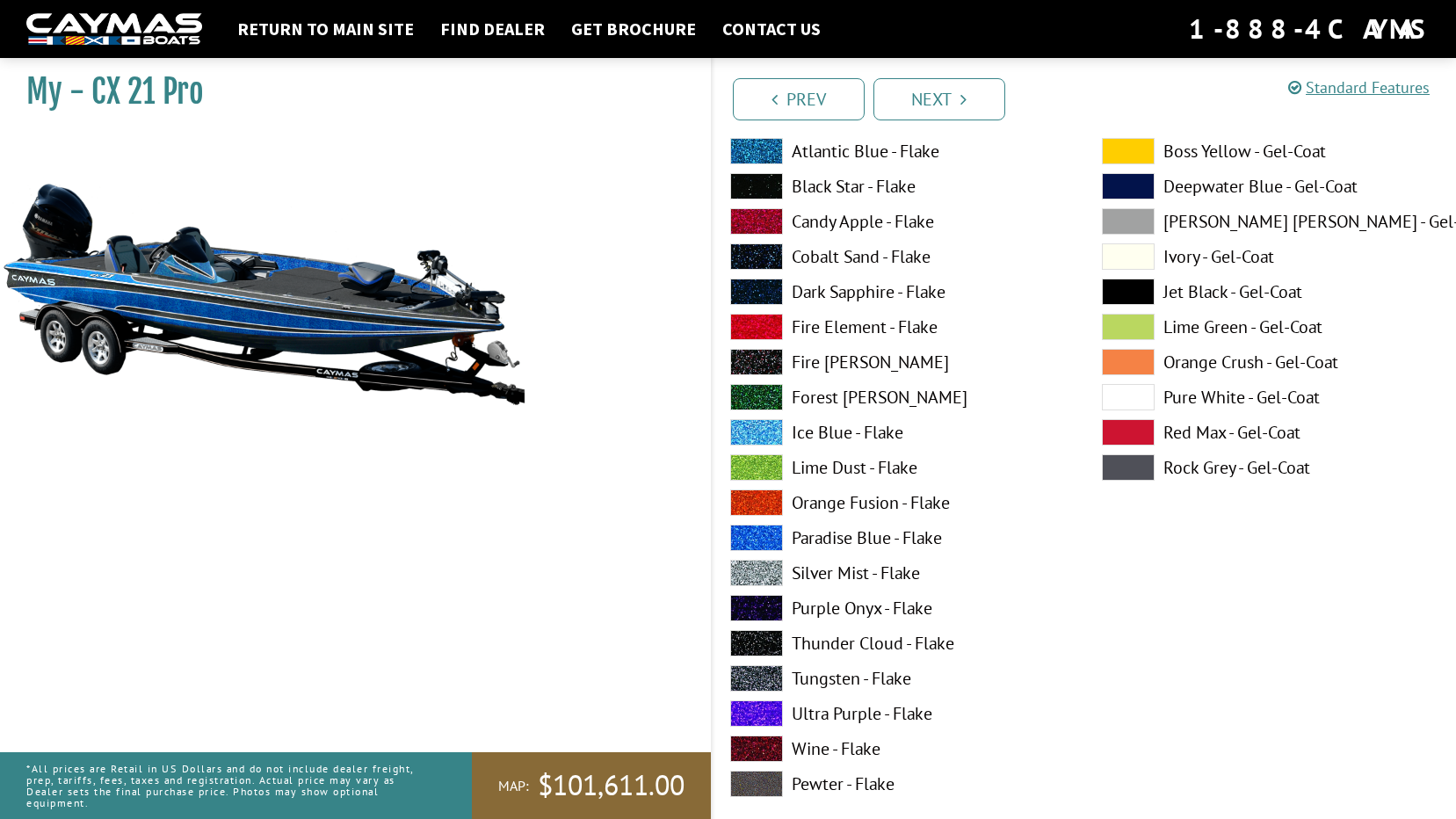
scroll to position [3076, 0]
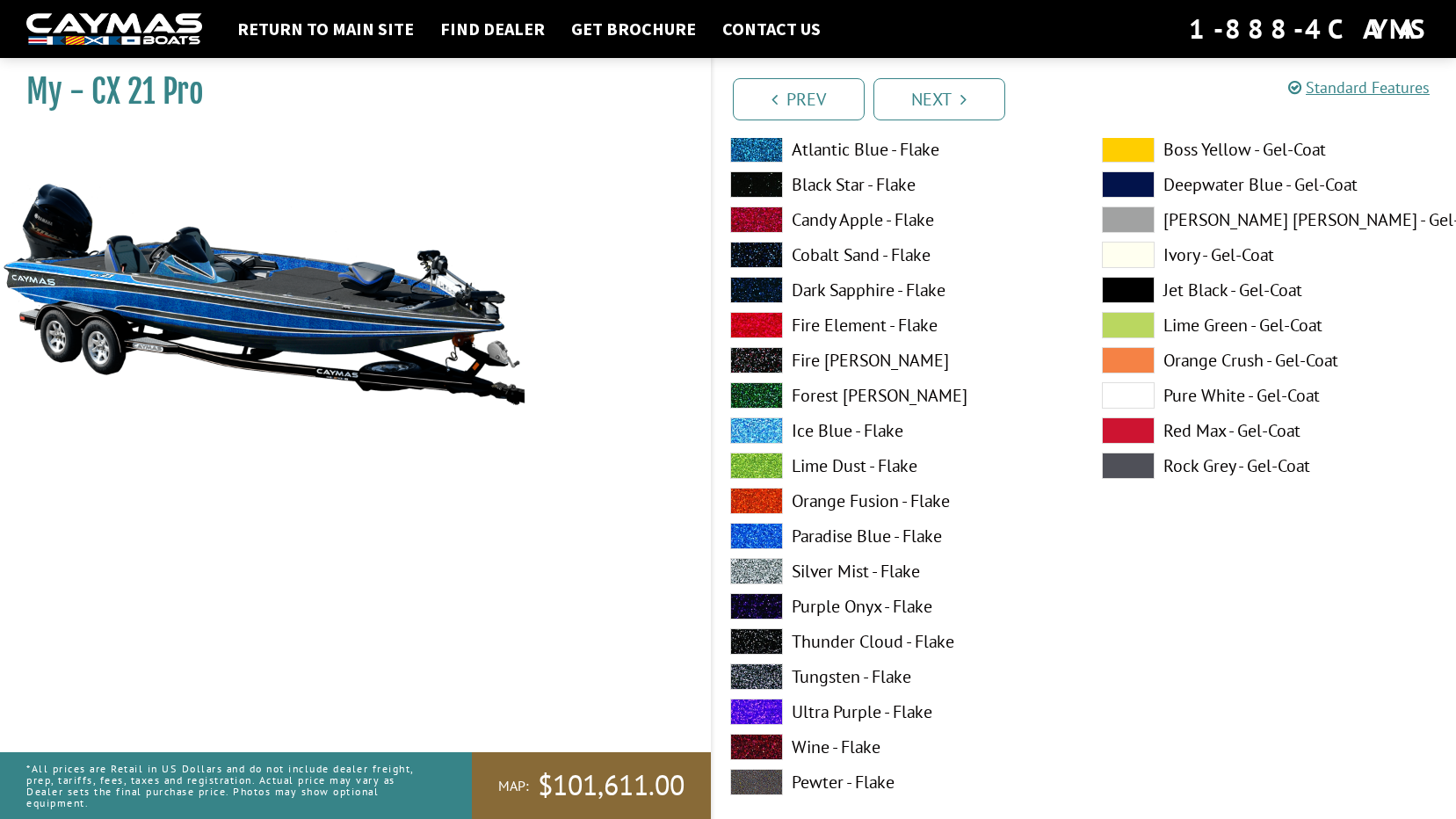
click at [1181, 396] on label "Pure White - Gel-Coat" at bounding box center [1270, 395] width 336 height 26
click at [793, 183] on label "Black Star - Flake" at bounding box center [898, 184] width 336 height 26
click at [811, 183] on label "Black Star - Flake" at bounding box center [898, 184] width 336 height 26
click at [1211, 395] on label "Pure White - Gel-Coat" at bounding box center [1270, 395] width 336 height 26
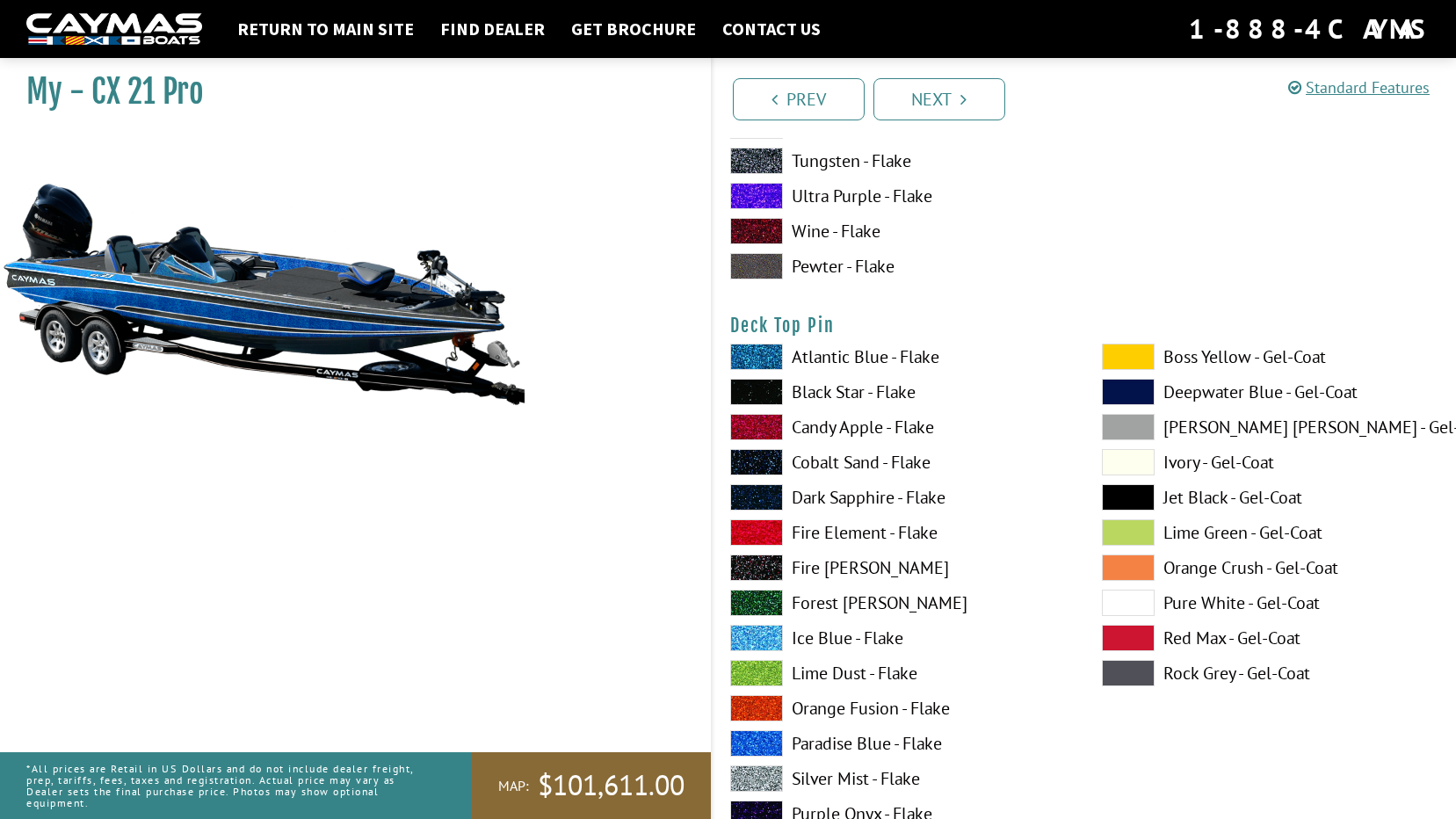
scroll to position [2900, 0]
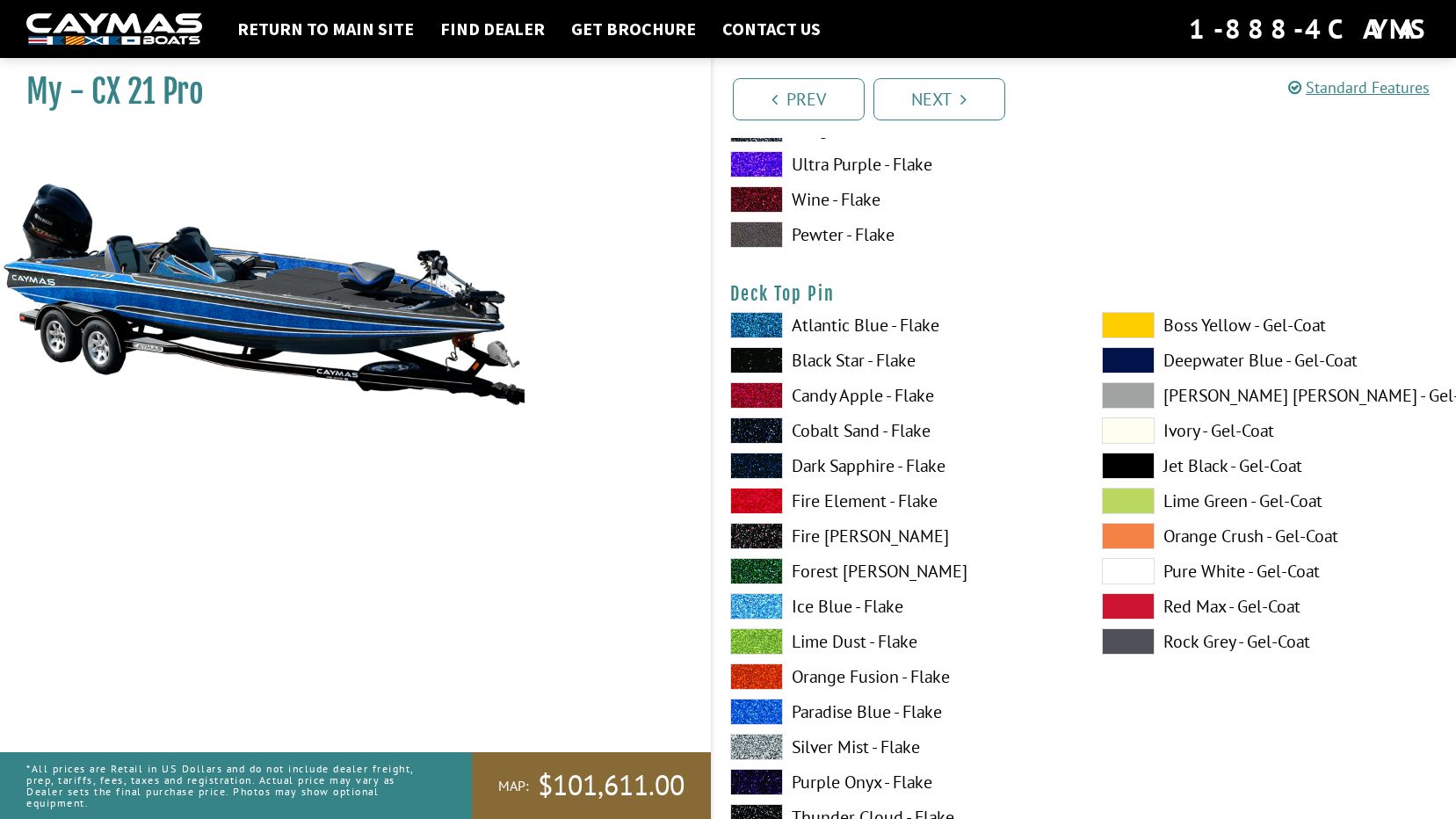
click at [878, 747] on label "Silver Mist - Flake" at bounding box center [898, 747] width 336 height 26
click at [1212, 568] on label "Pure White - Gel-Coat" at bounding box center [1270, 571] width 336 height 26
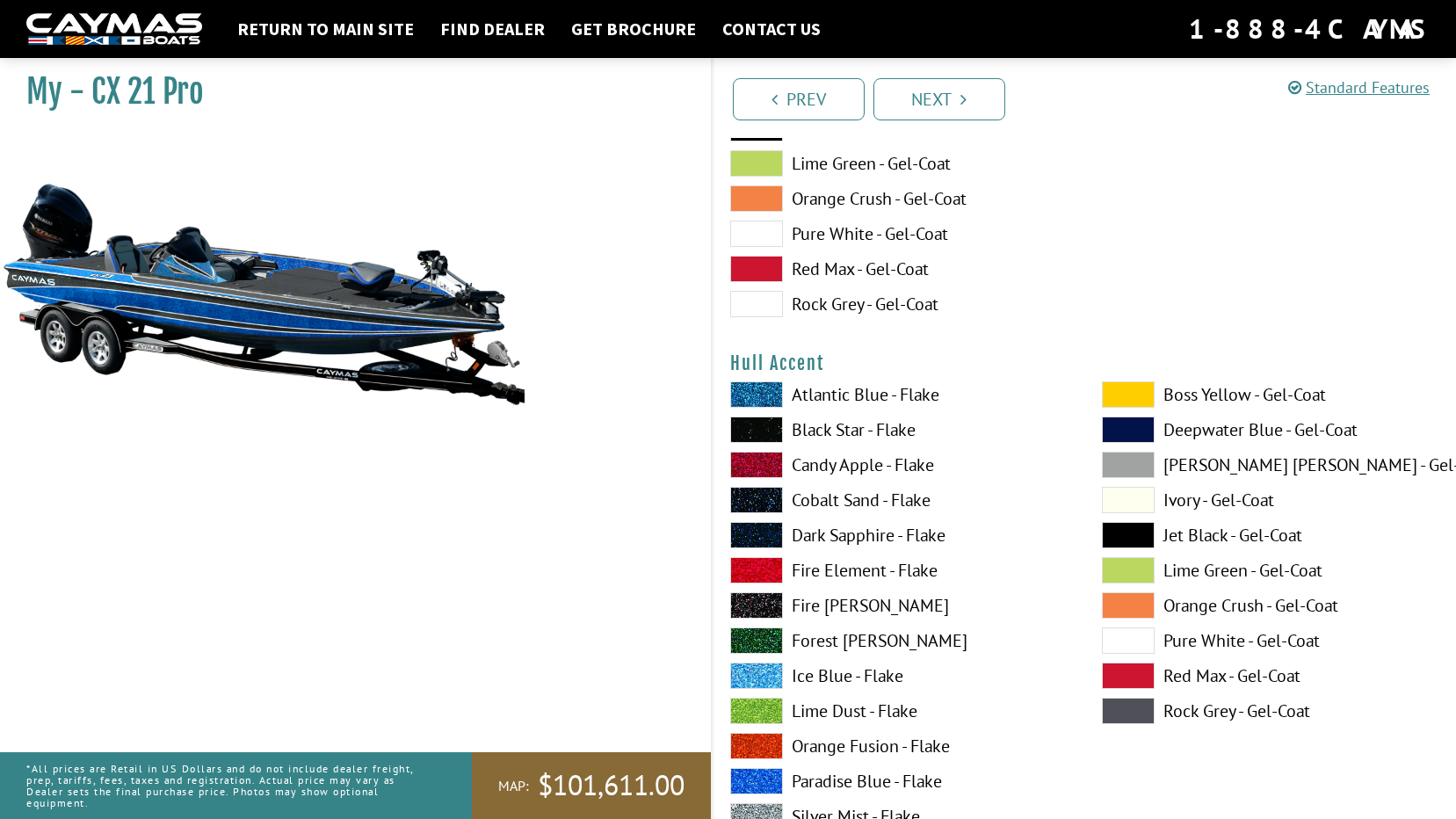
scroll to position [6854, 0]
click at [873, 777] on label "Paradise Blue - Flake" at bounding box center [898, 780] width 336 height 26
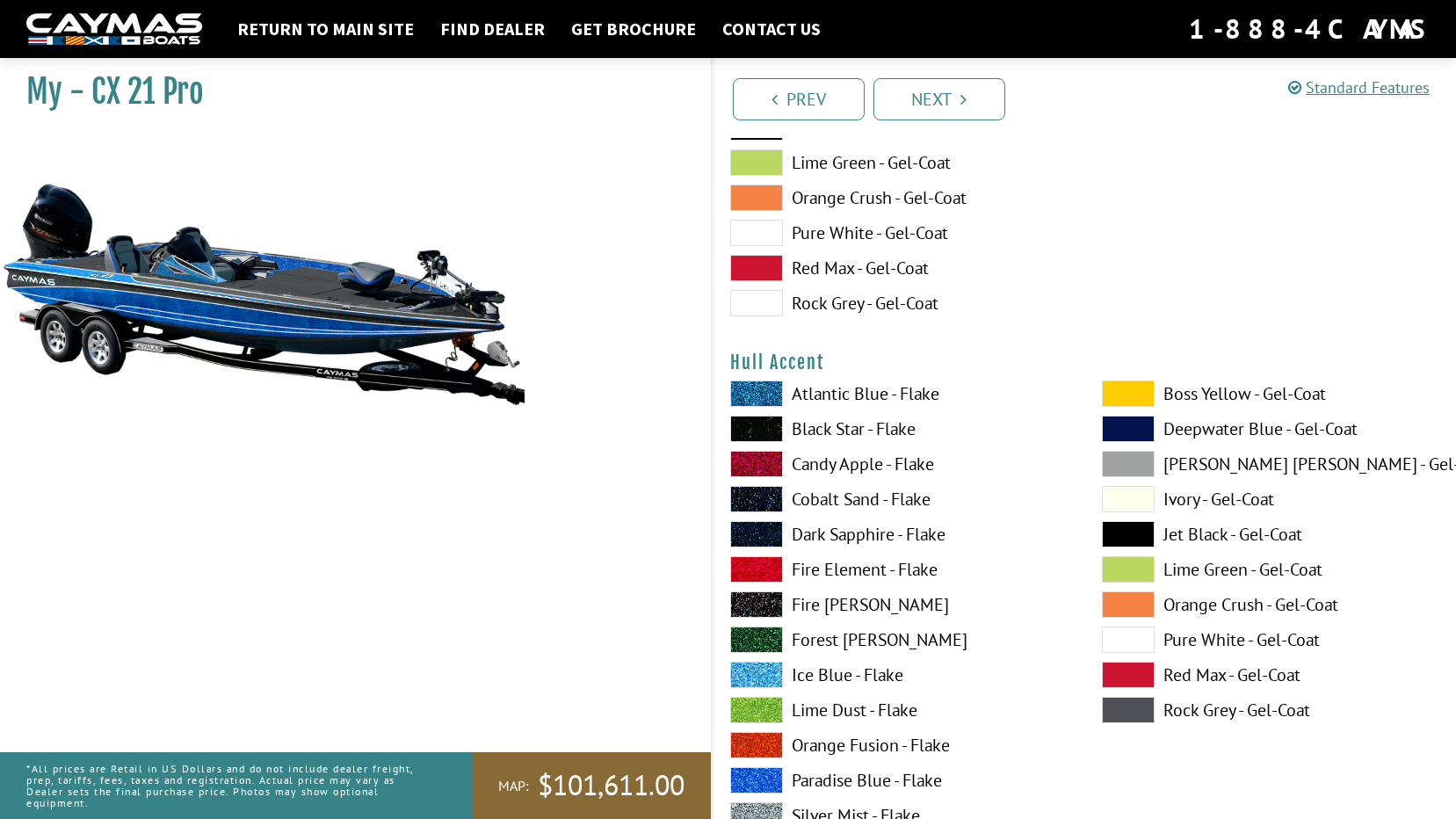
click at [817, 431] on label "Black Star - Flake" at bounding box center [898, 428] width 336 height 26
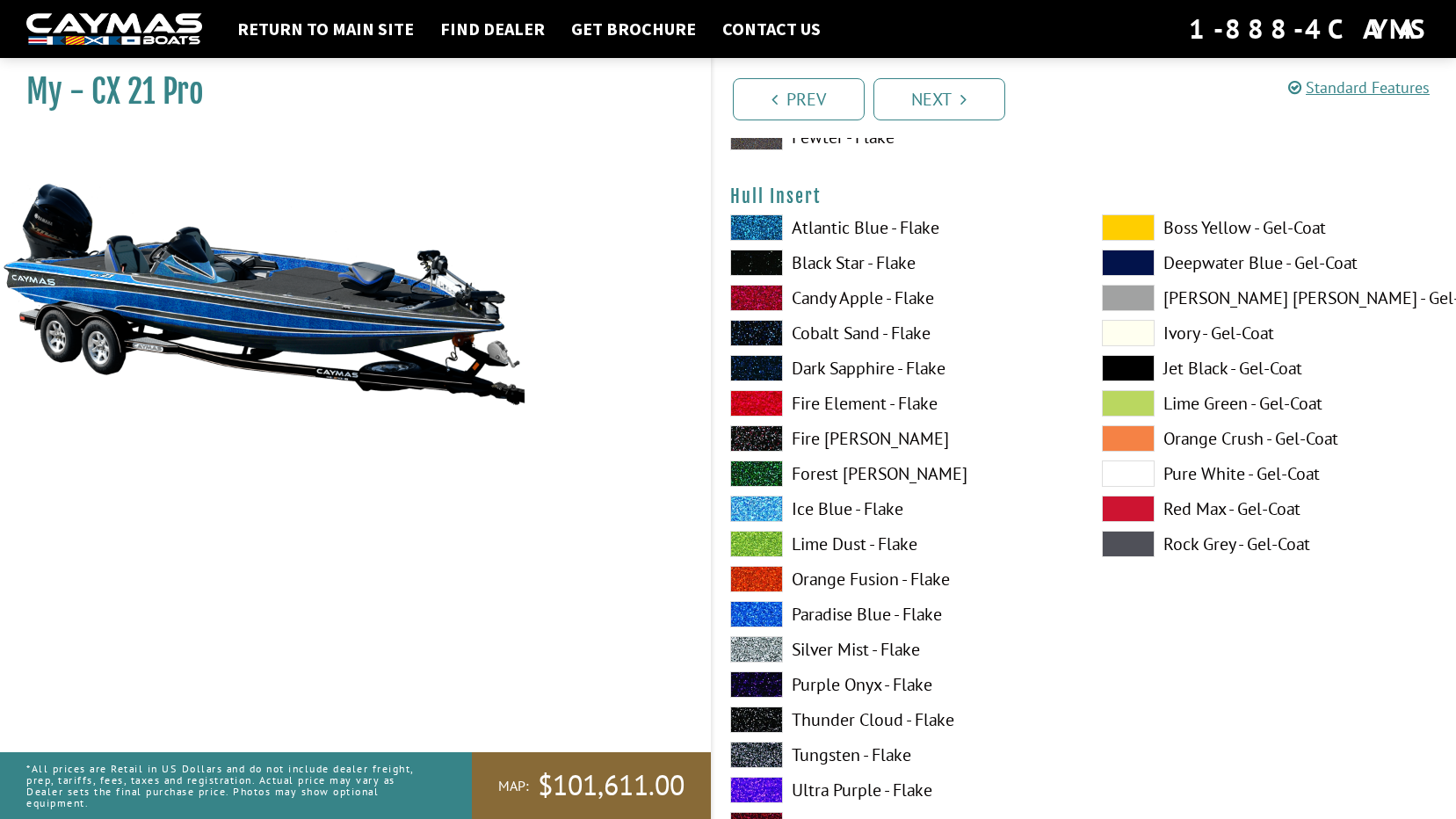
scroll to position [8436, 0]
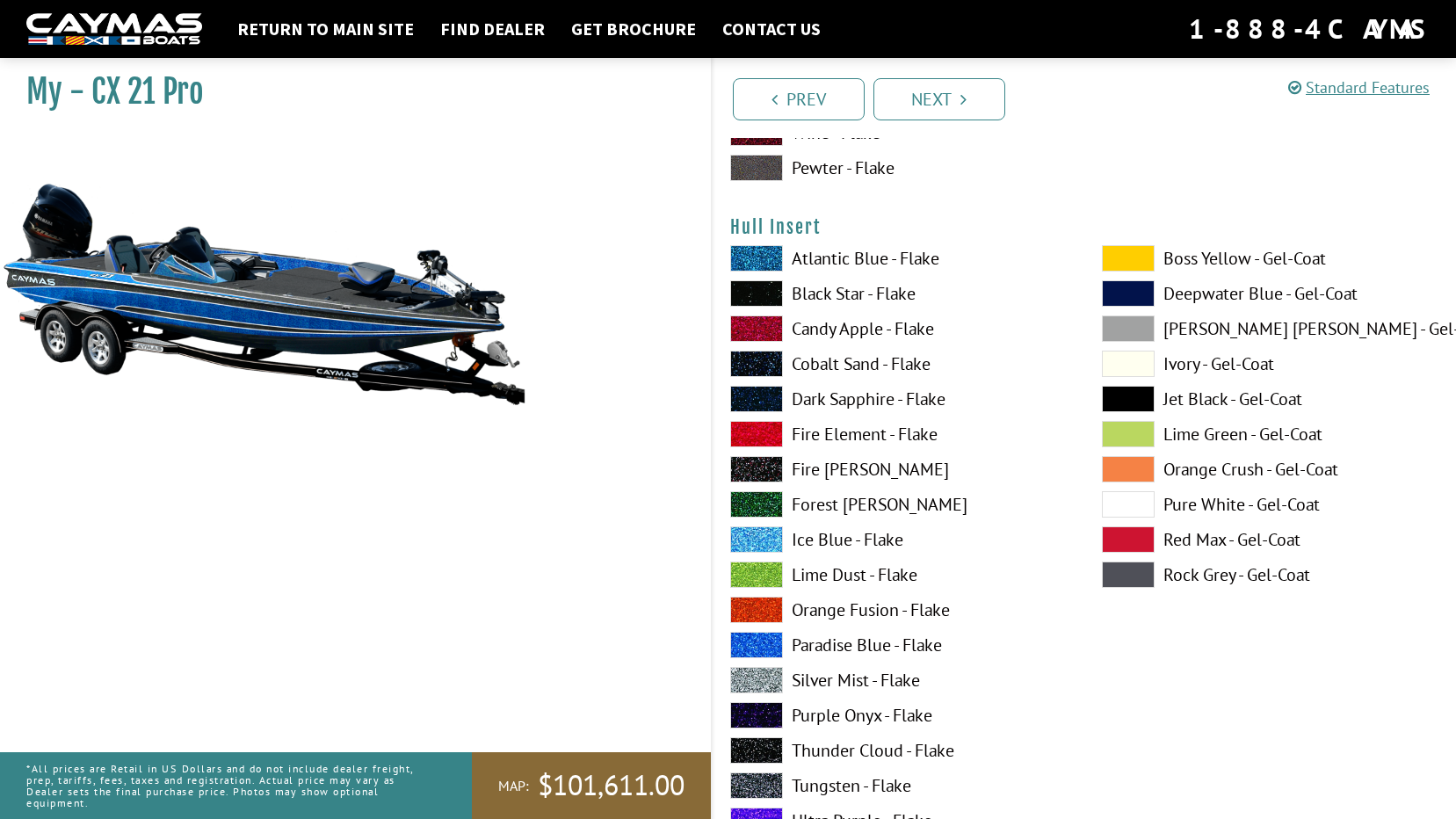
click at [823, 640] on label "Paradise Blue - Flake" at bounding box center [898, 644] width 336 height 26
click at [818, 297] on label "Black Star - Flake" at bounding box center [898, 293] width 336 height 26
click at [858, 654] on label "Paradise Blue - Flake" at bounding box center [898, 644] width 336 height 26
click at [824, 370] on label "Cobalt Sand - Flake" at bounding box center [898, 364] width 336 height 26
click at [829, 402] on label "Dark Sapphire - Flake" at bounding box center [898, 399] width 336 height 26
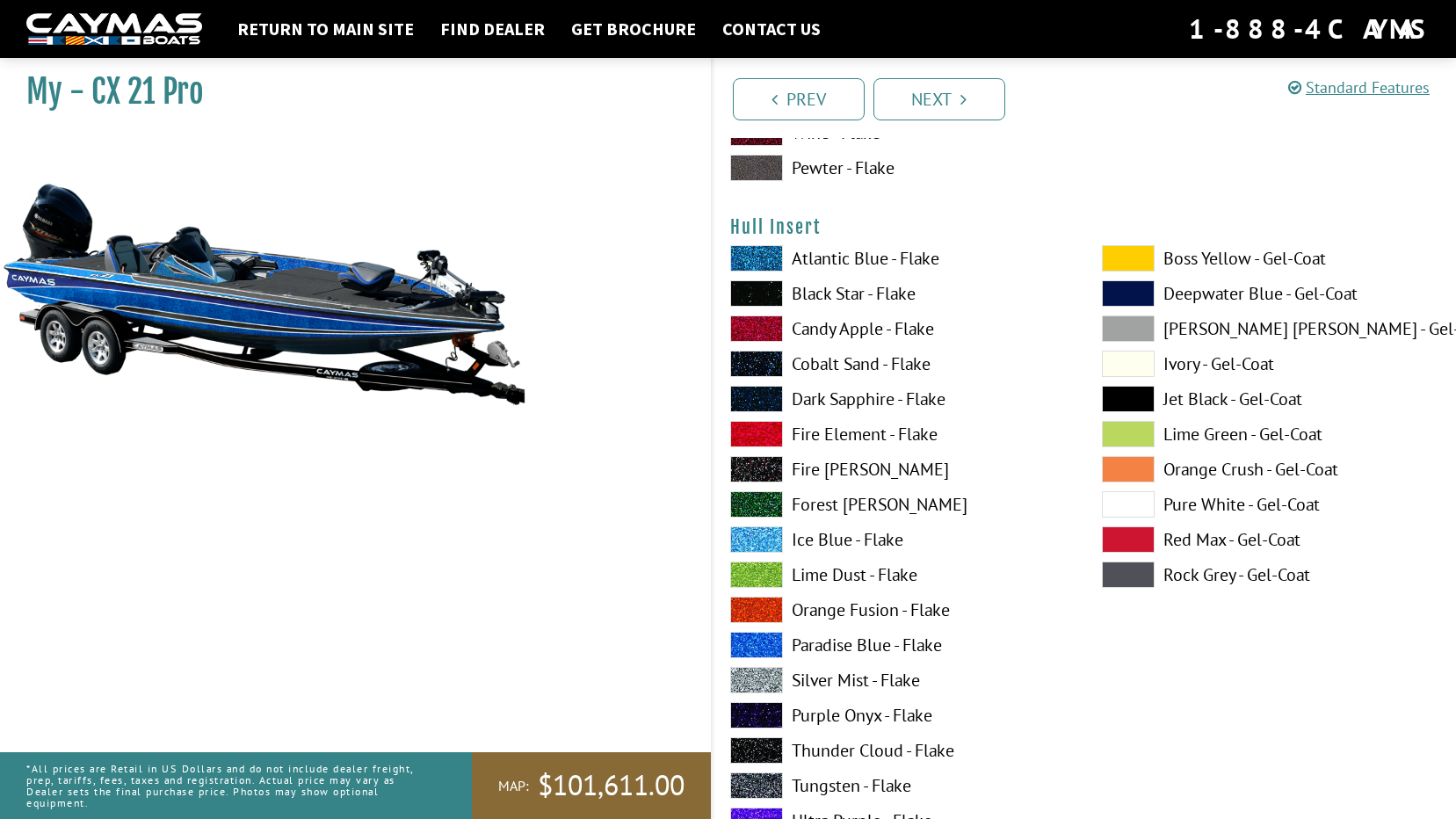
click at [851, 430] on label "Fire Element - Flake" at bounding box center [898, 434] width 336 height 26
click at [851, 448] on div "Atlantic Blue - Flake Black Star - Flake Candy Apple - Flake Cobalt Sand - Flak…" at bounding box center [898, 579] width 371 height 668
click at [851, 467] on label "Fire [PERSON_NAME]" at bounding box center [898, 469] width 336 height 26
click at [834, 506] on label "Forest [PERSON_NAME]" at bounding box center [898, 504] width 336 height 26
click at [764, 550] on span at bounding box center [756, 539] width 53 height 26
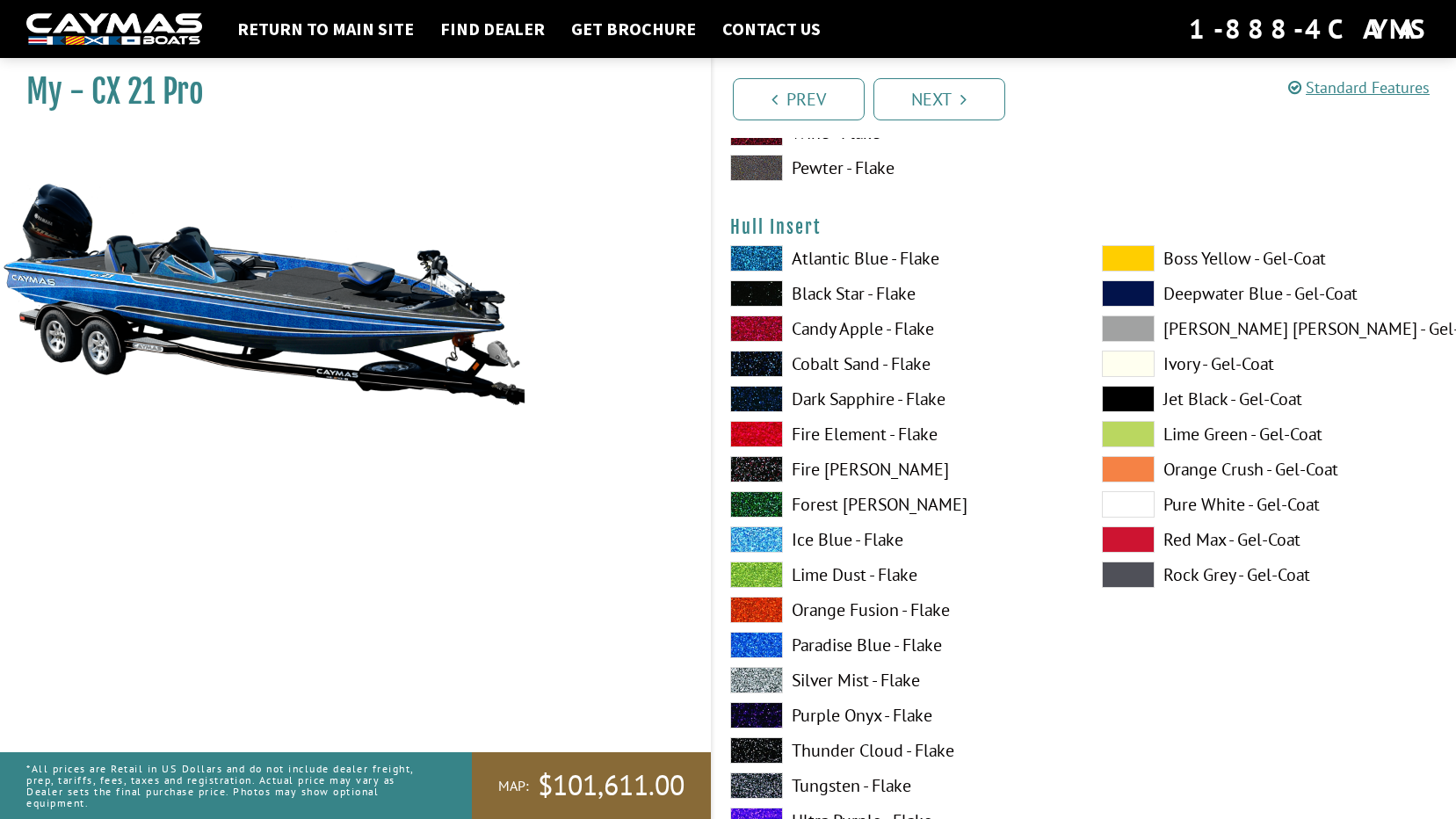
scroll to position [8524, 0]
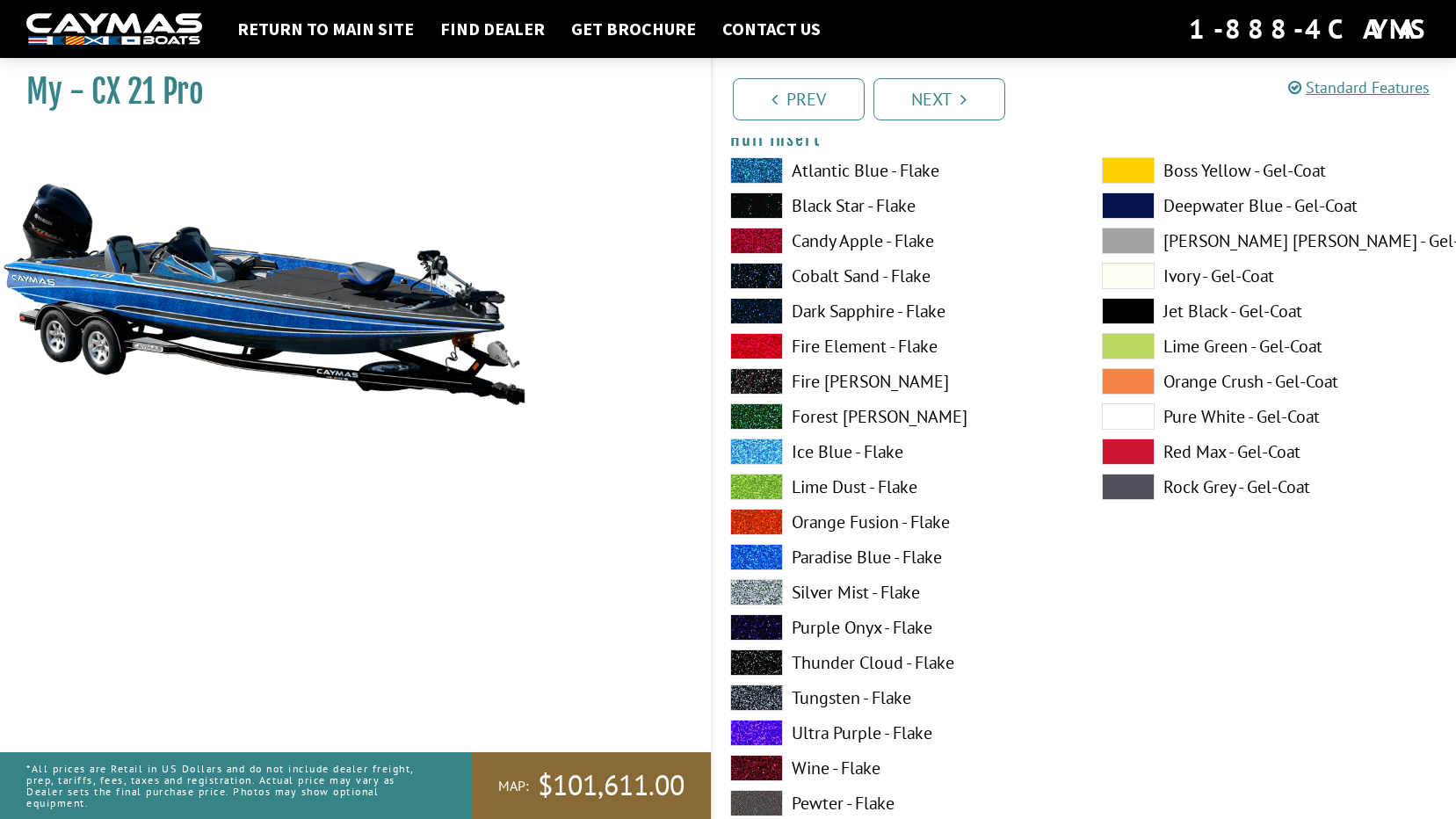
click at [771, 528] on span at bounding box center [756, 522] width 53 height 26
click at [767, 547] on span at bounding box center [756, 557] width 53 height 26
click at [767, 590] on span at bounding box center [756, 592] width 53 height 26
click at [741, 211] on span at bounding box center [756, 205] width 53 height 26
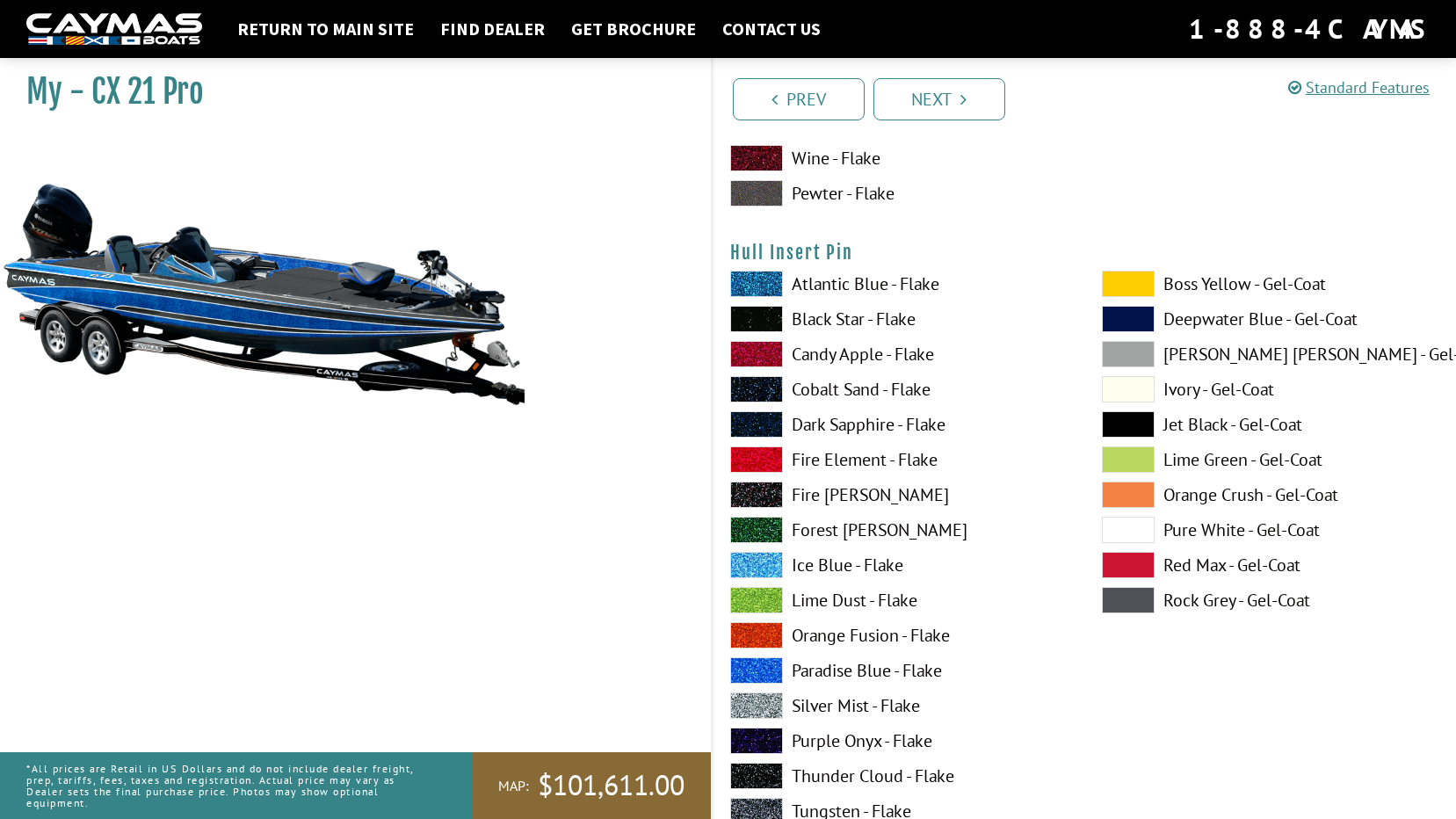
scroll to position [9139, 0]
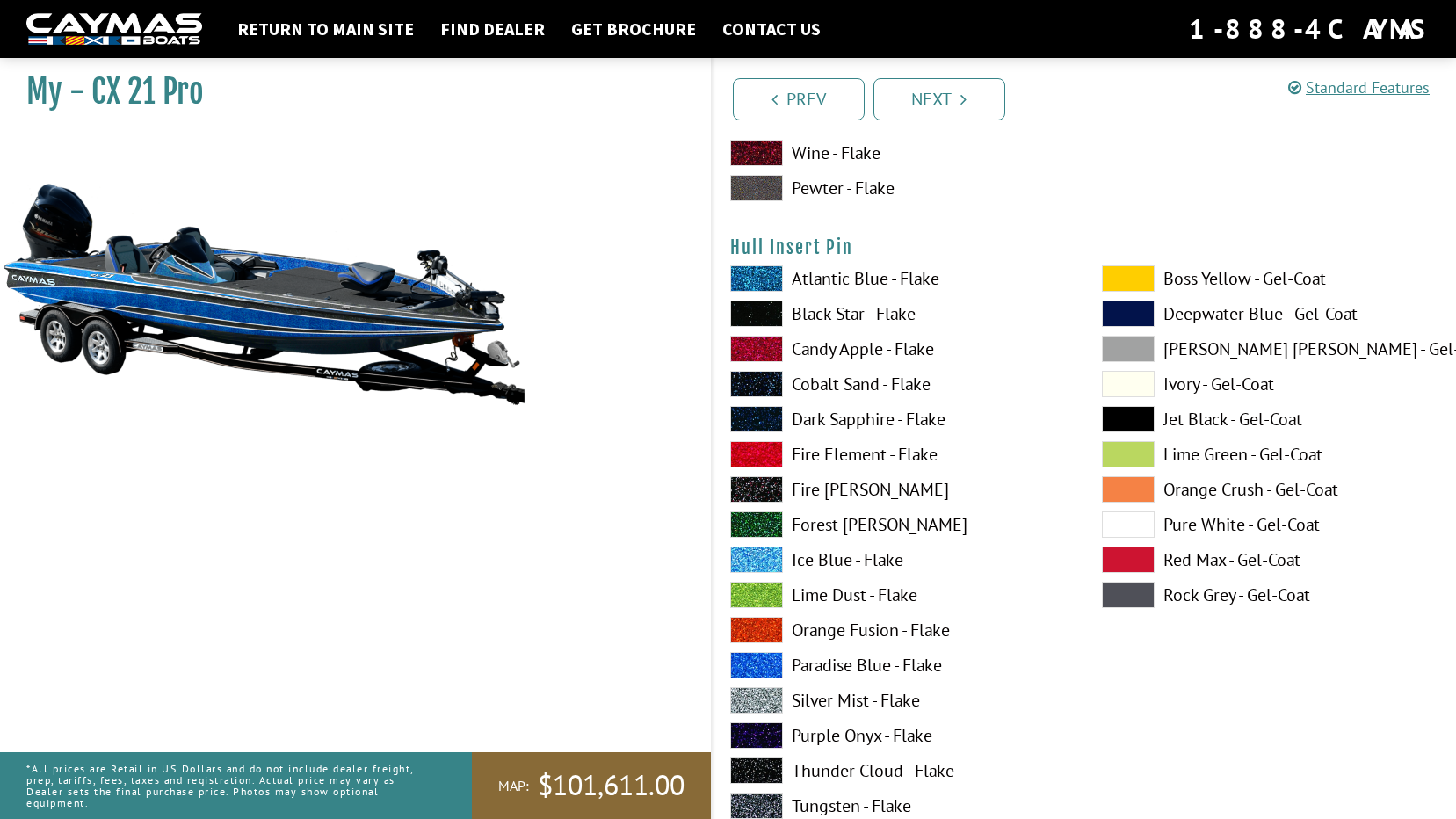
click at [1210, 522] on label "Pure White - Gel-Coat" at bounding box center [1270, 524] width 336 height 26
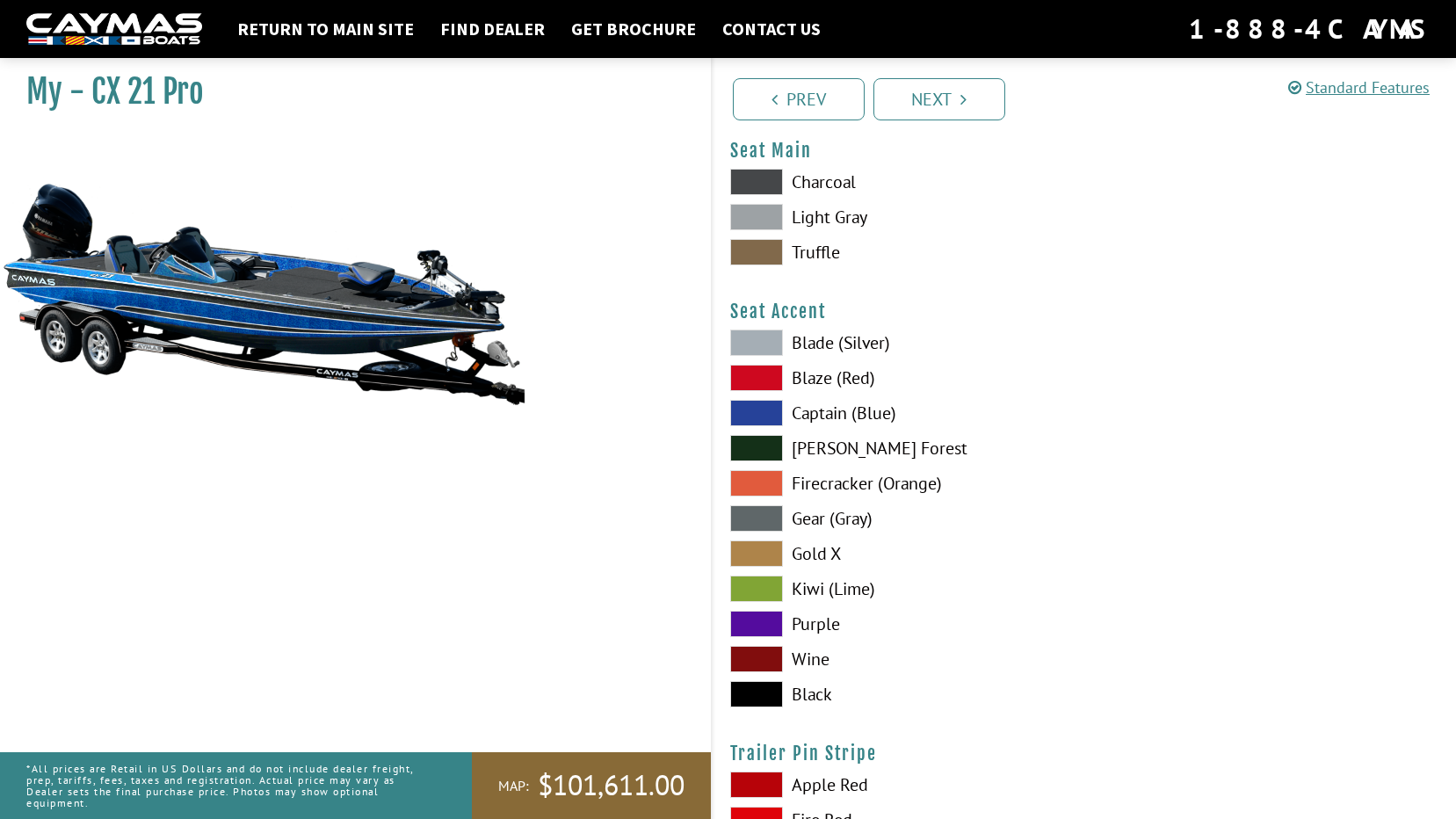
scroll to position [10457, 0]
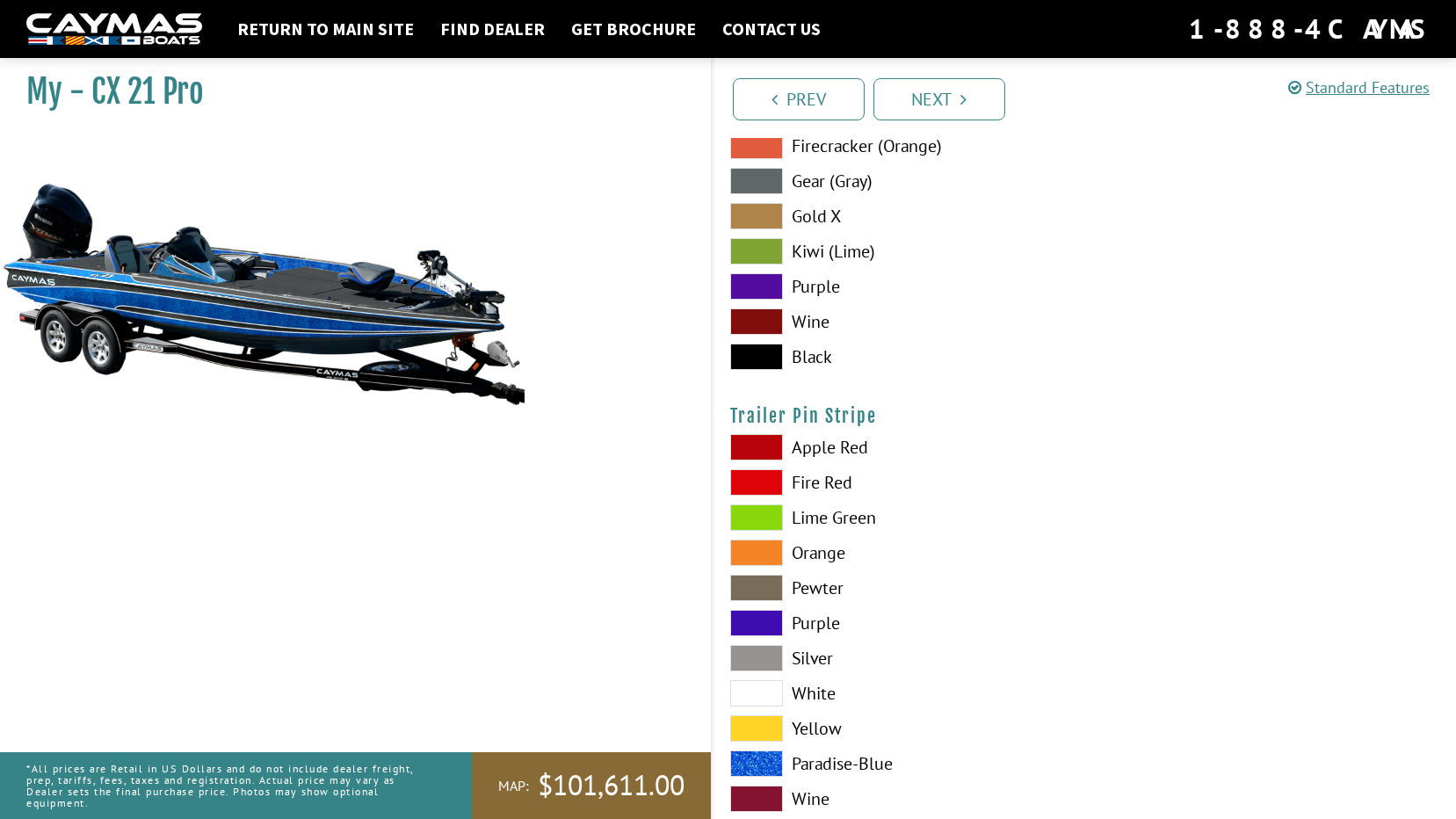
click at [759, 765] on span at bounding box center [756, 763] width 53 height 26
click at [775, 690] on span at bounding box center [756, 693] width 53 height 26
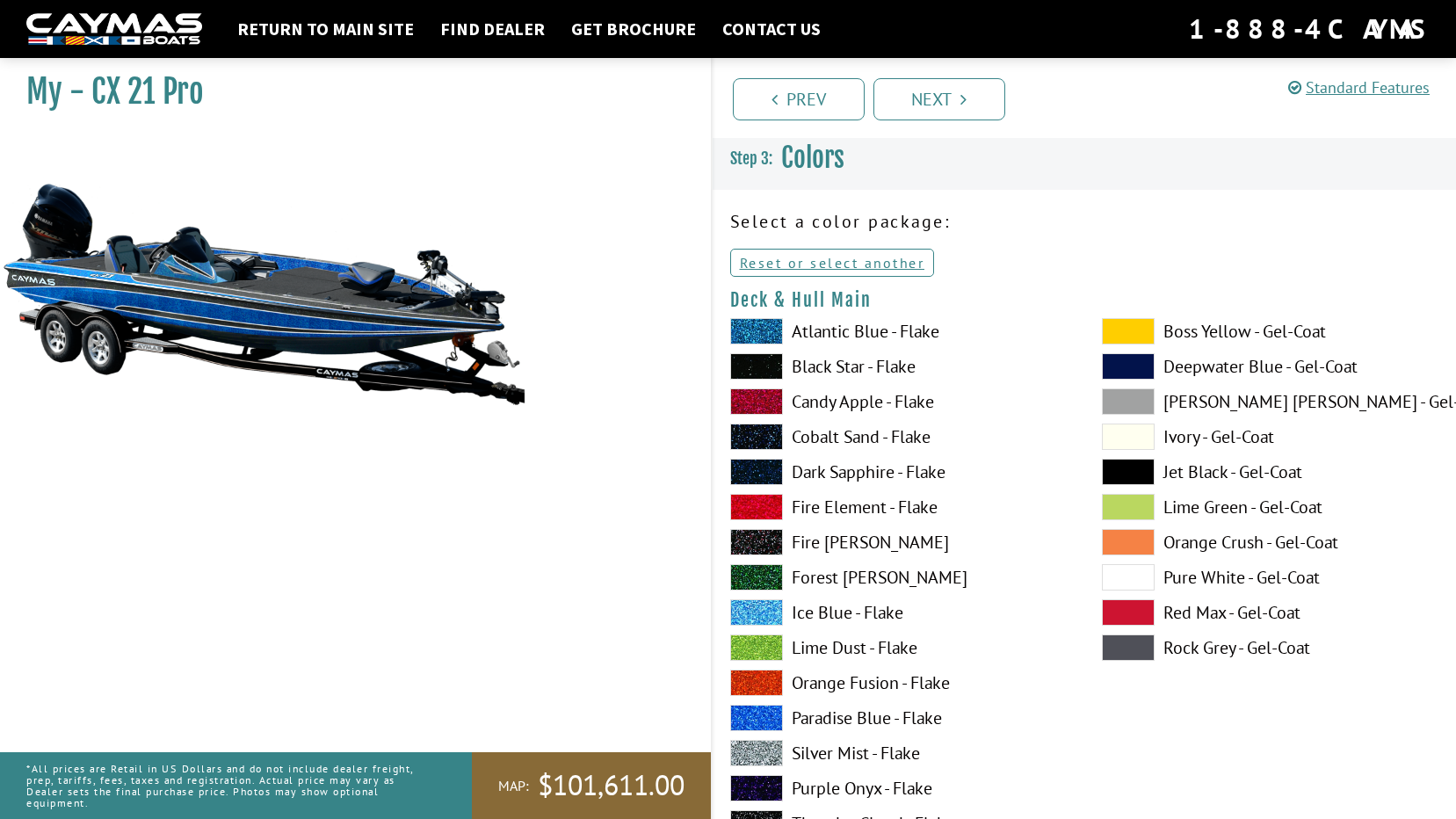
scroll to position [0, 0]
